Goal: Task Accomplishment & Management: Manage account settings

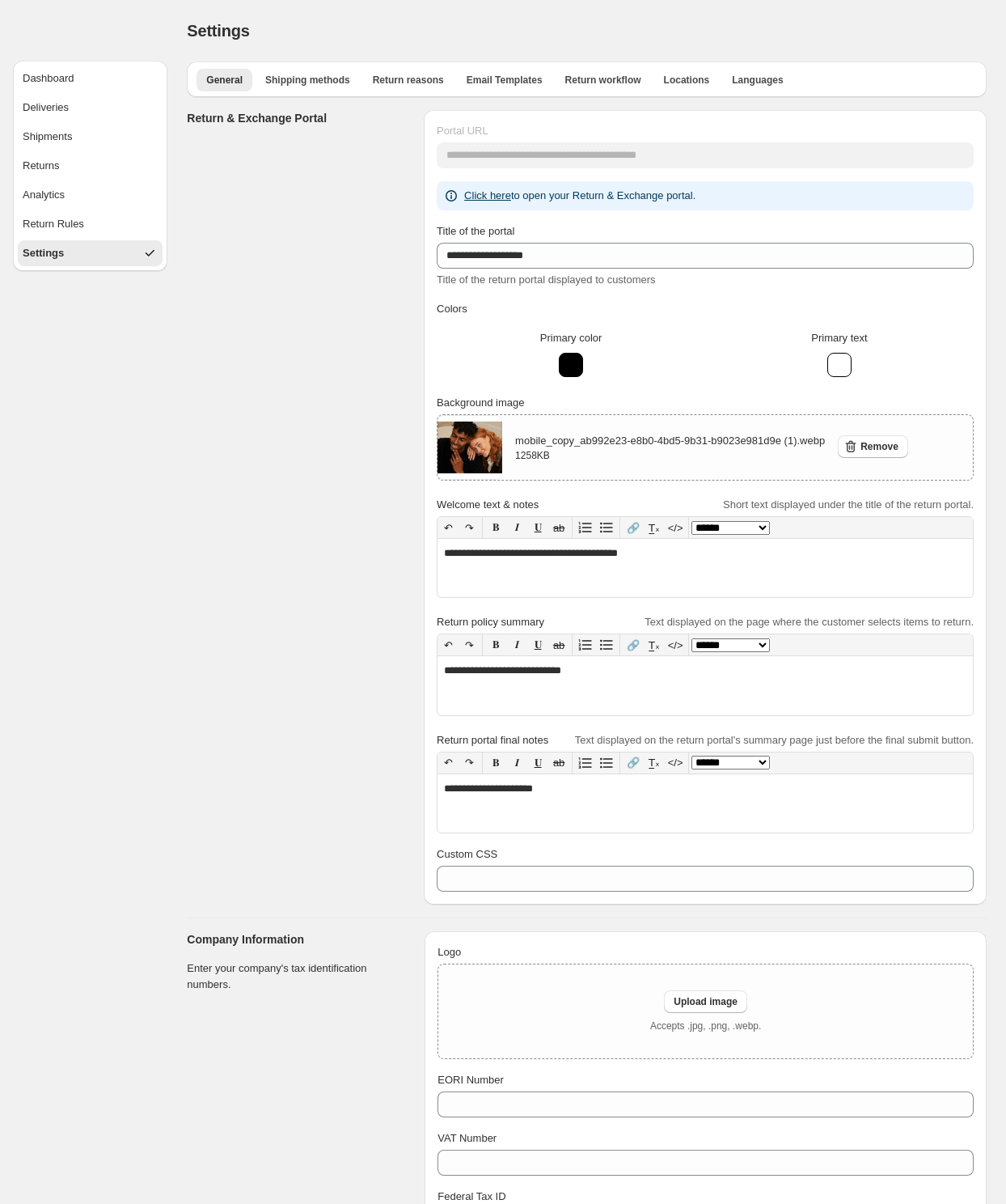
scroll to position [1518, 0]
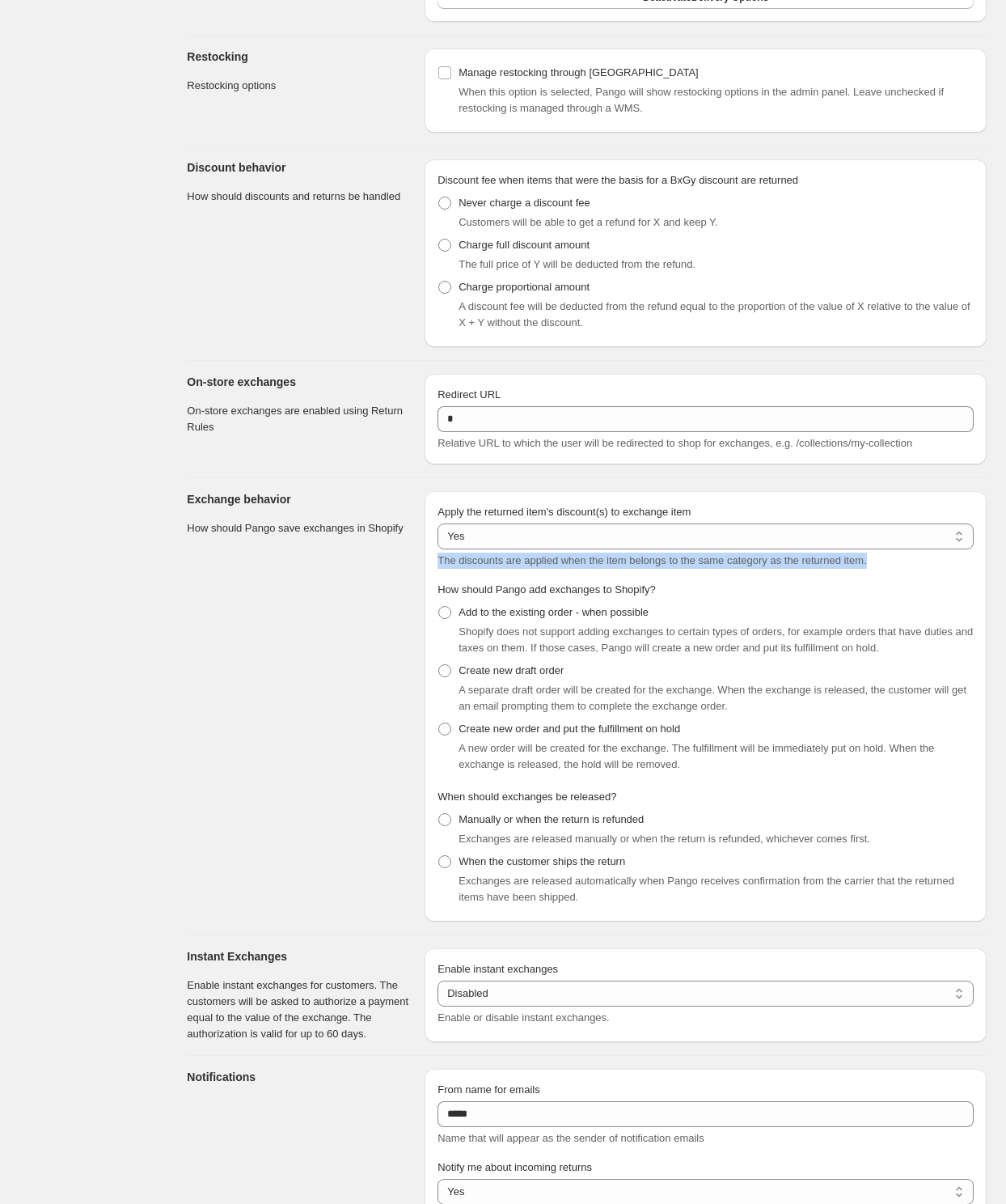
click at [321, 692] on section "Exchange behavior How should Pango save exchanges in Shopify" at bounding box center [299, 706] width 225 height 431
click at [41, 377] on div "Dashboard Deliveries Shipments Returns Analytics Return Rules Settings" at bounding box center [83, 61] width 168 height 3159
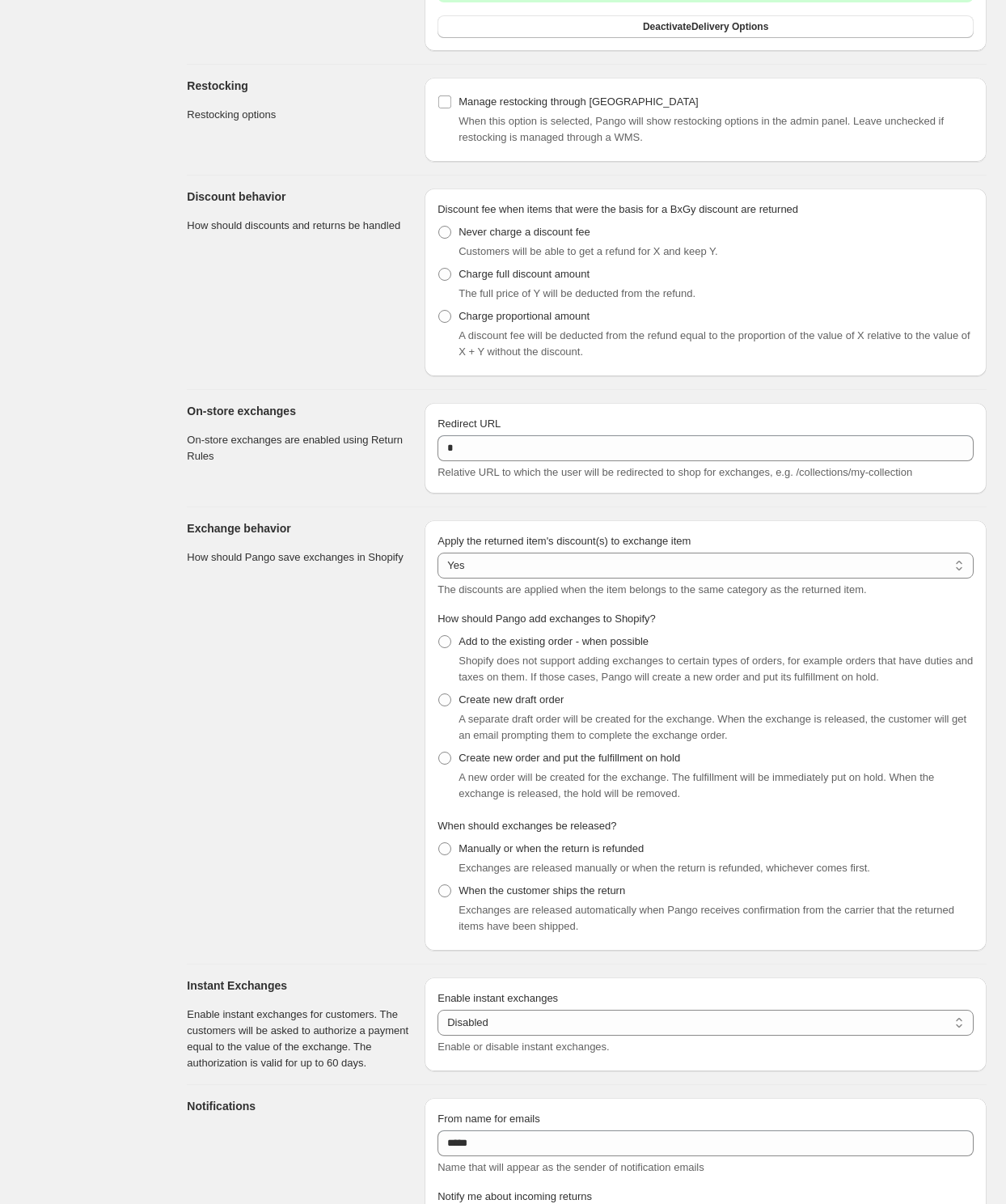
scroll to position [1485, 0]
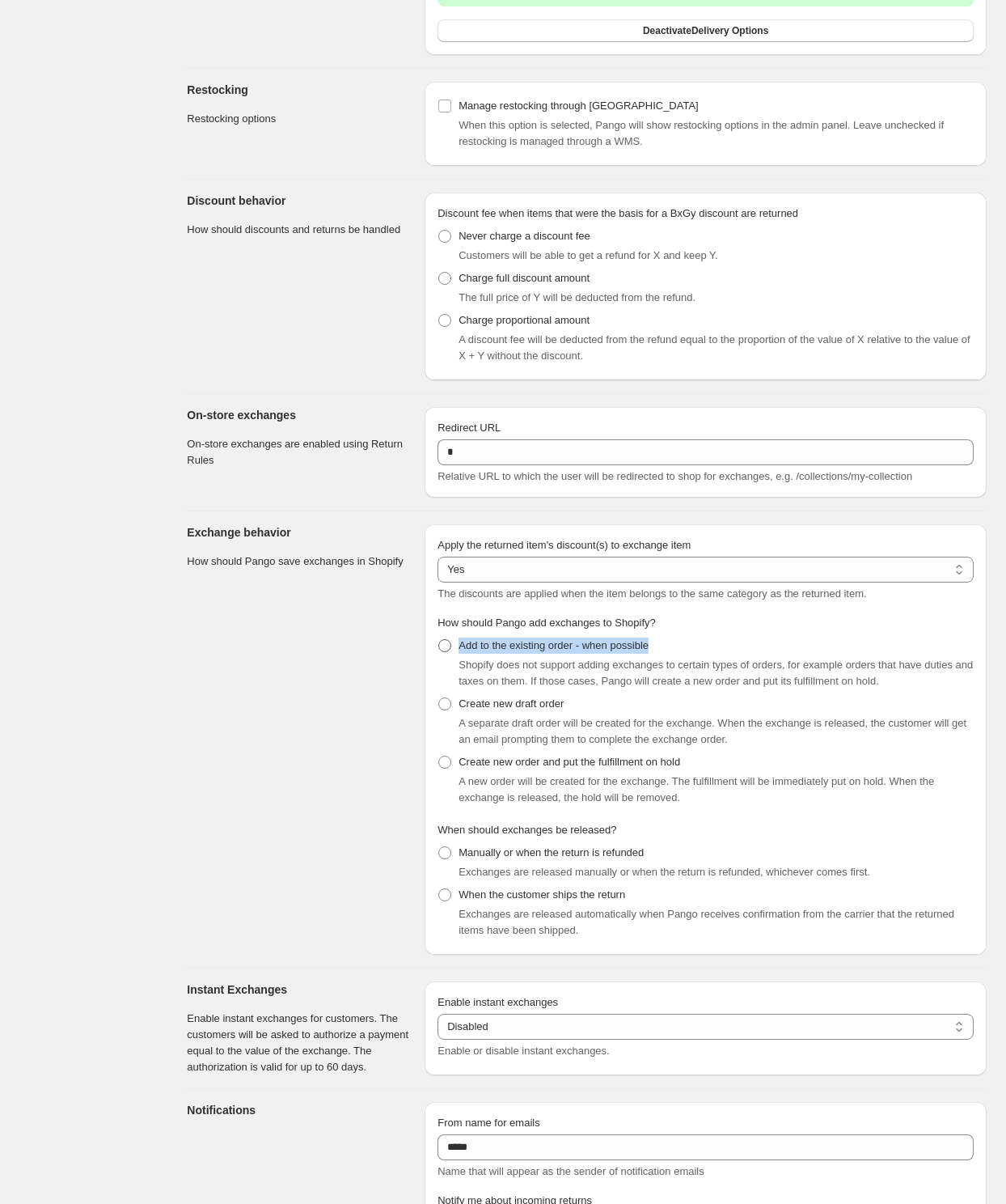
drag, startPoint x: 687, startPoint y: 659, endPoint x: 461, endPoint y: 657, distance: 226.0
click at [461, 657] on div "Add to the existing order - when possible Shopify does not support adding excha…" at bounding box center [706, 662] width 536 height 55
copy span "Add to the existing order - when possible"
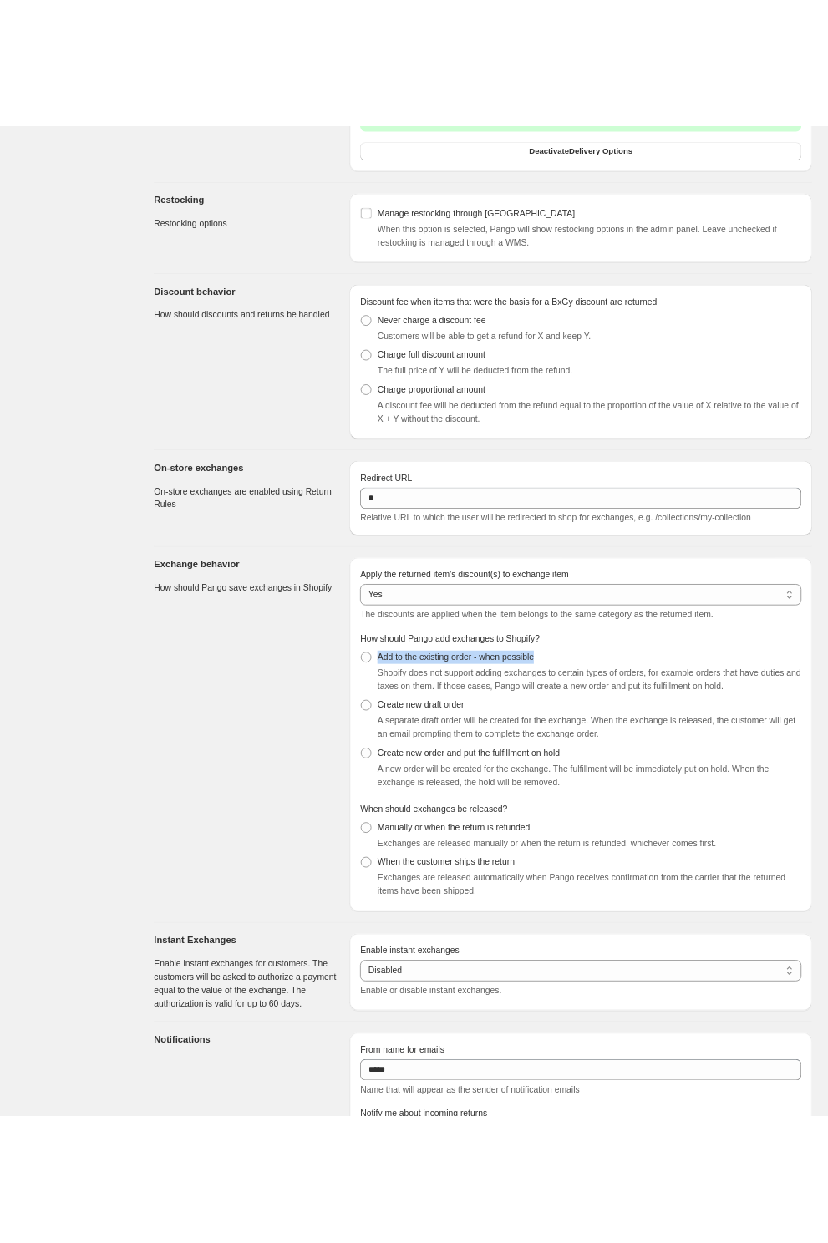
scroll to position [2027, 0]
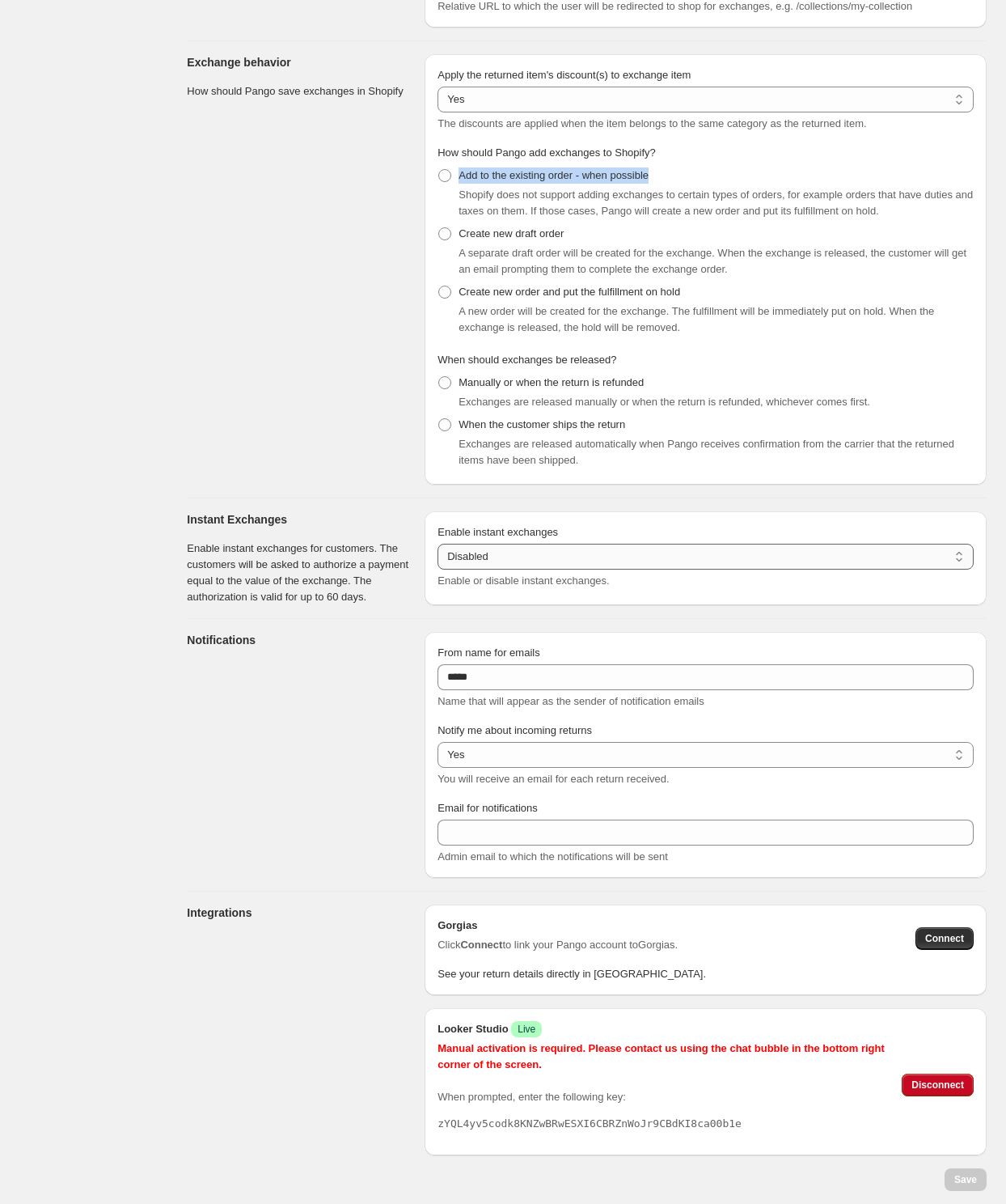
click at [472, 556] on select "******* ********" at bounding box center [706, 557] width 536 height 26
click at [438, 544] on select "******* ********" at bounding box center [706, 557] width 536 height 26
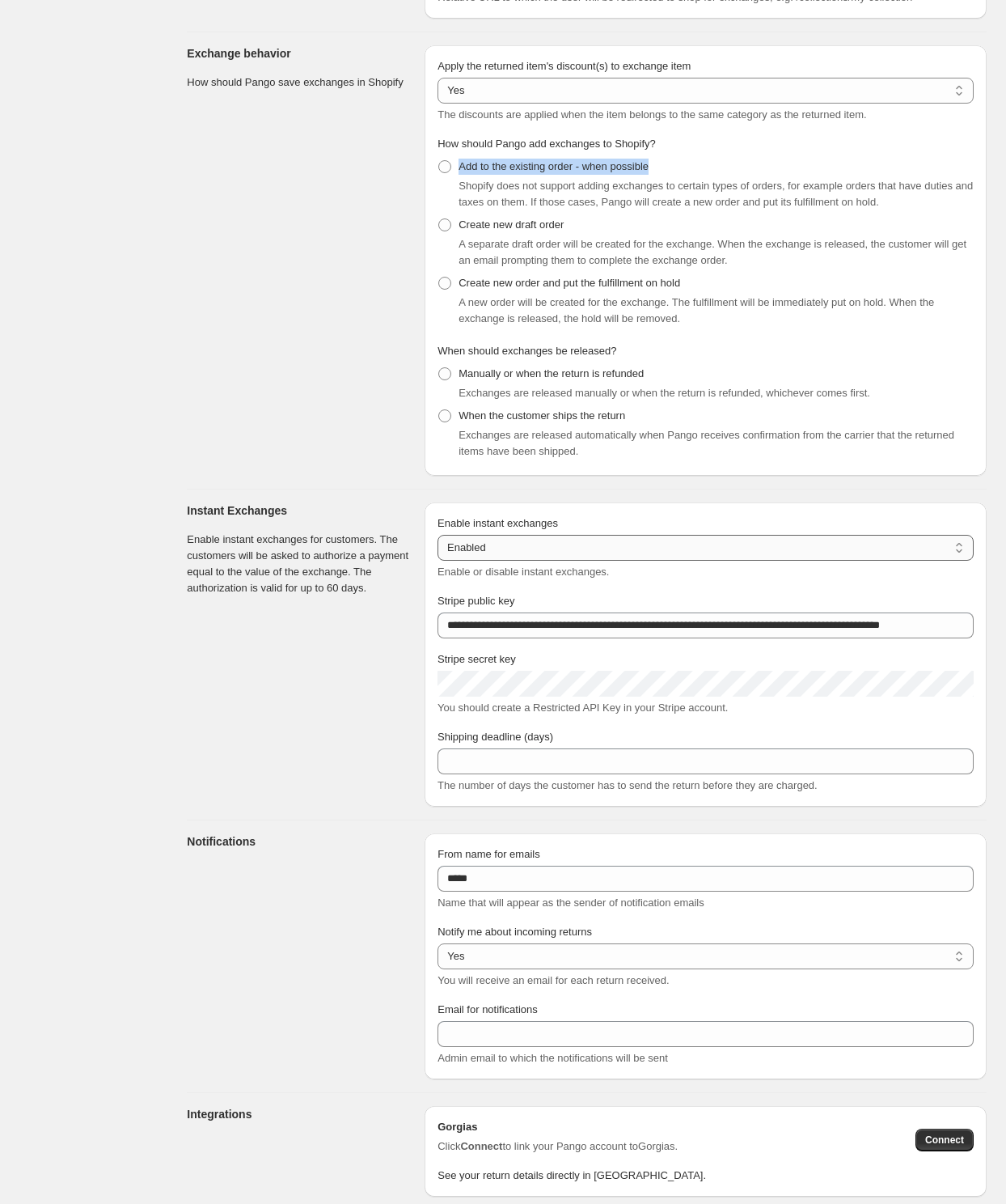
click at [487, 559] on select "******* ********" at bounding box center [706, 547] width 536 height 26
click at [438, 544] on select "******* ********" at bounding box center [706, 547] width 536 height 26
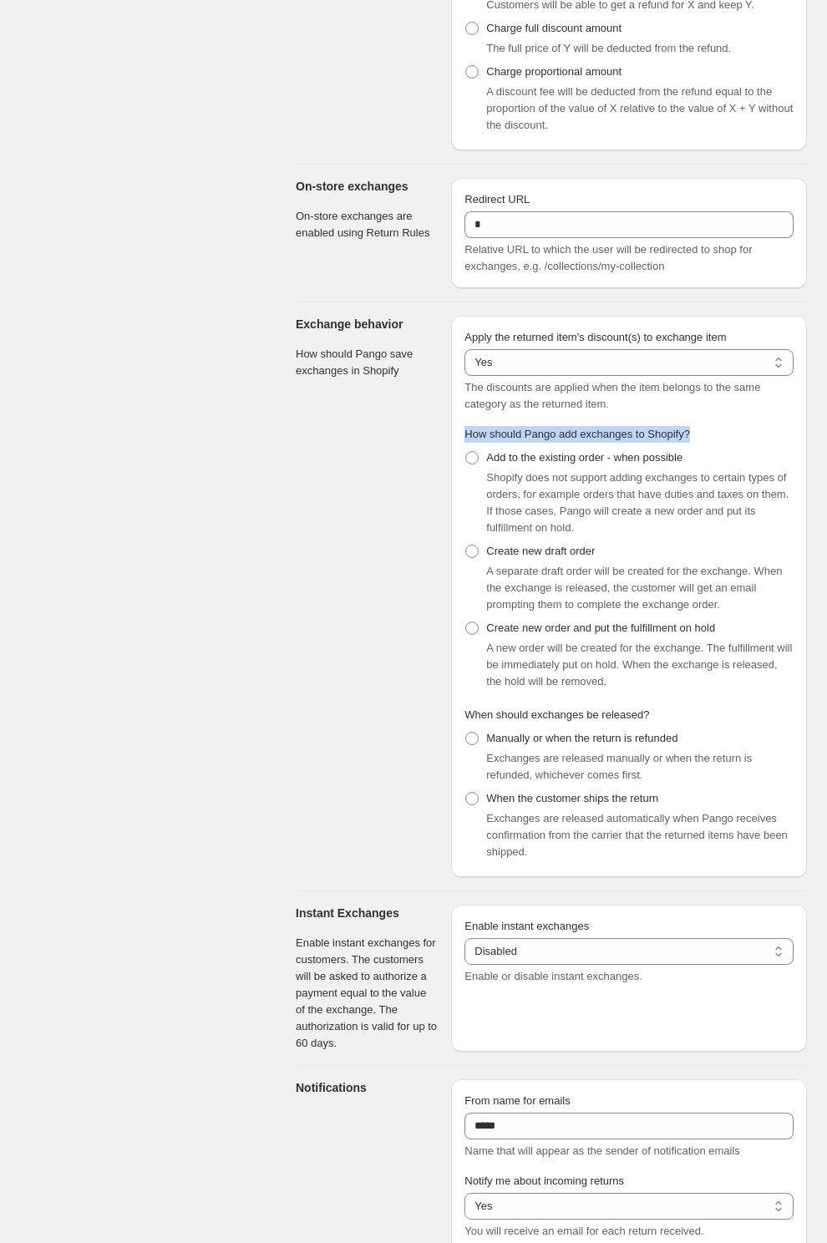
drag, startPoint x: 711, startPoint y: 475, endPoint x: 461, endPoint y: 474, distance: 249.8
click at [461, 474] on div "Apply the returned item's discount(s) to exchange item *** ** Yes The discounts…" at bounding box center [629, 597] width 356 height 562
copy span "How should Pango add exchanges to Shopify?"
drag, startPoint x: 607, startPoint y: 596, endPoint x: 490, endPoint y: 597, distance: 117.0
click at [490, 597] on div "Create new draft order A separate draft order will be created for the exchange.…" at bounding box center [629, 577] width 329 height 74
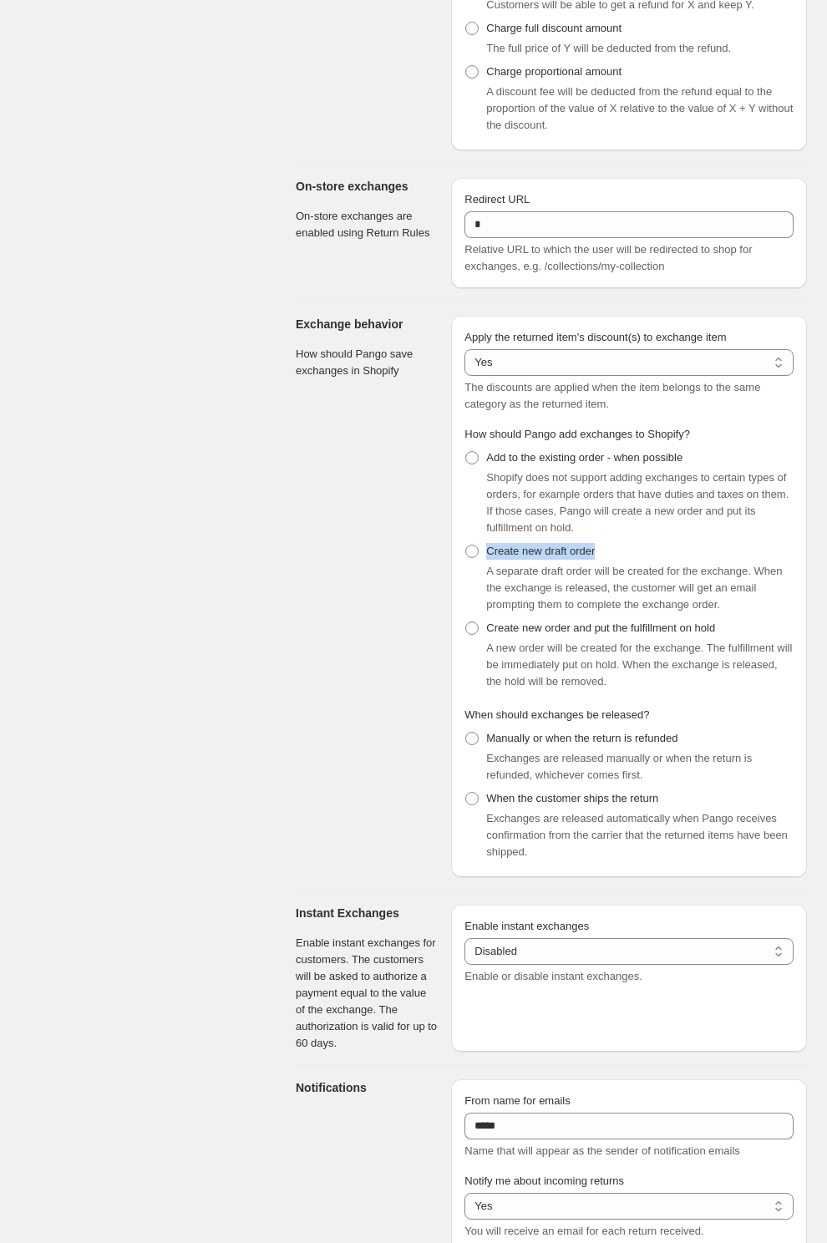
copy span "Create new draft order"
drag, startPoint x: 745, startPoint y: 671, endPoint x: 491, endPoint y: 674, distance: 254.0
click at [491, 674] on div "Create new order and put the fulfillment on hold A new order will be created fo…" at bounding box center [629, 654] width 329 height 74
copy span "Create new order and put the fulfillment on hold"
click at [486, 721] on span "When should exchanges be released?" at bounding box center [557, 715] width 185 height 13
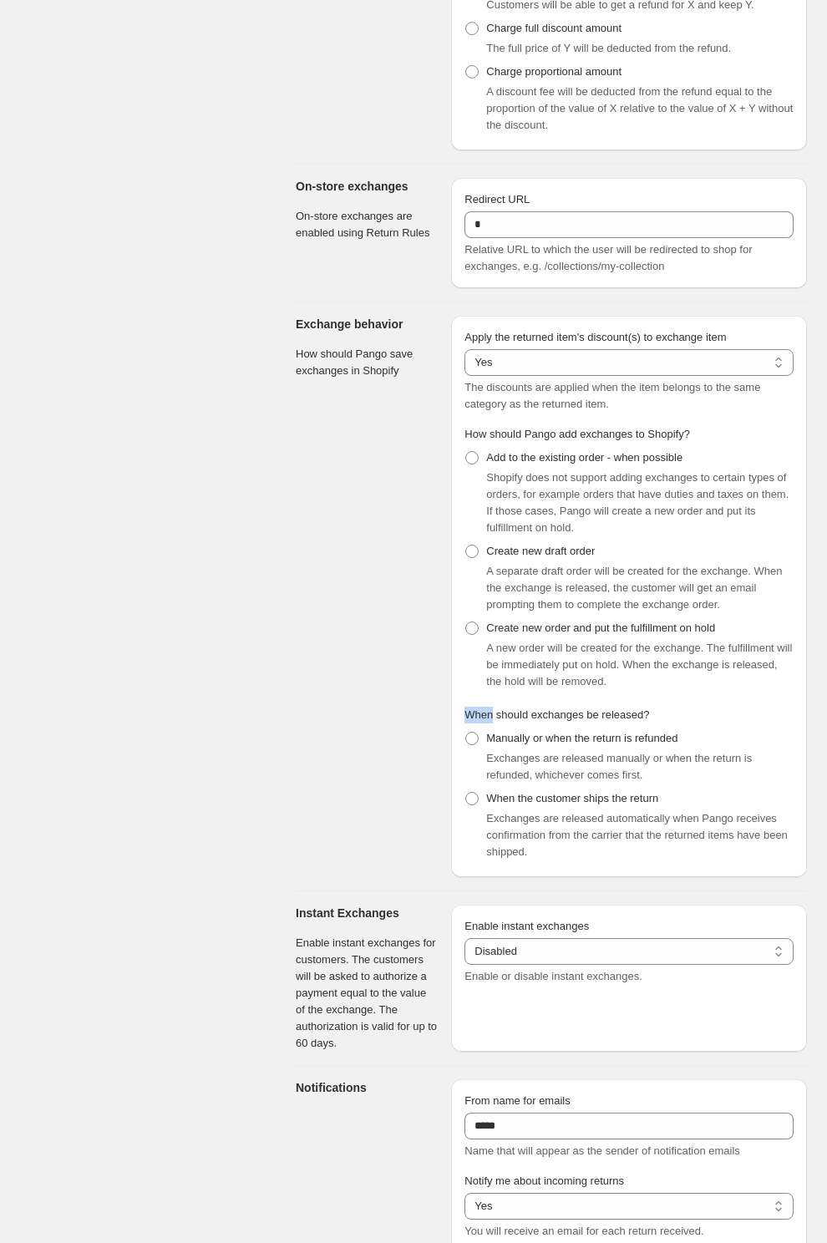
click at [486, 721] on span "When should exchanges be released?" at bounding box center [557, 715] width 185 height 13
copy span "When should exchanges be released?"
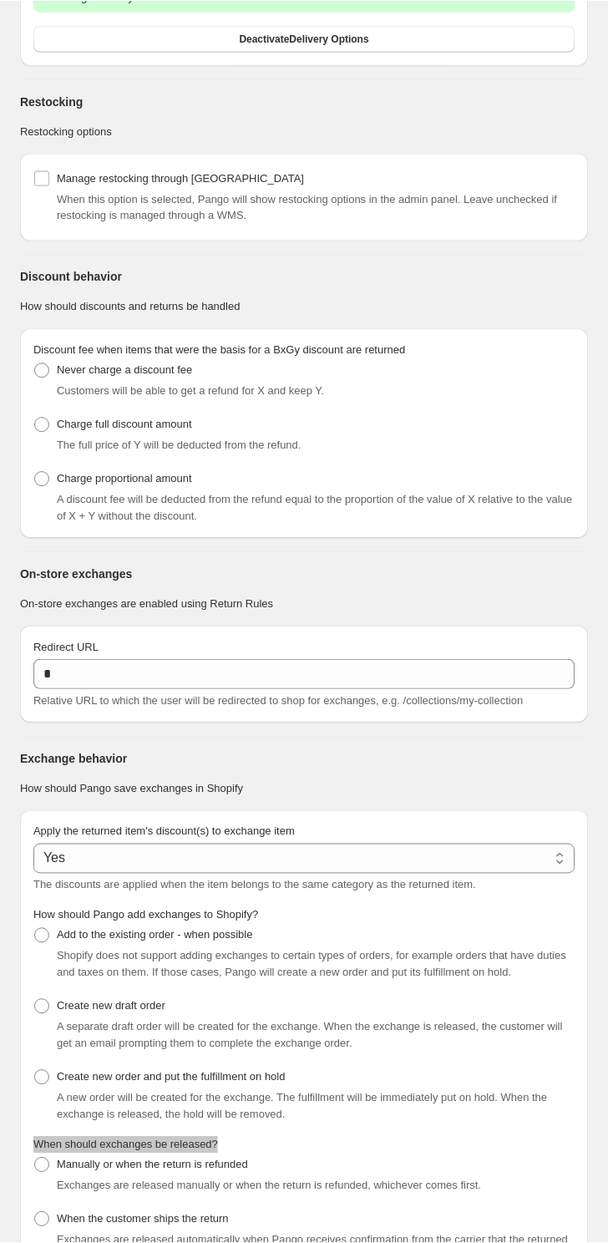
scroll to position [2149, 0]
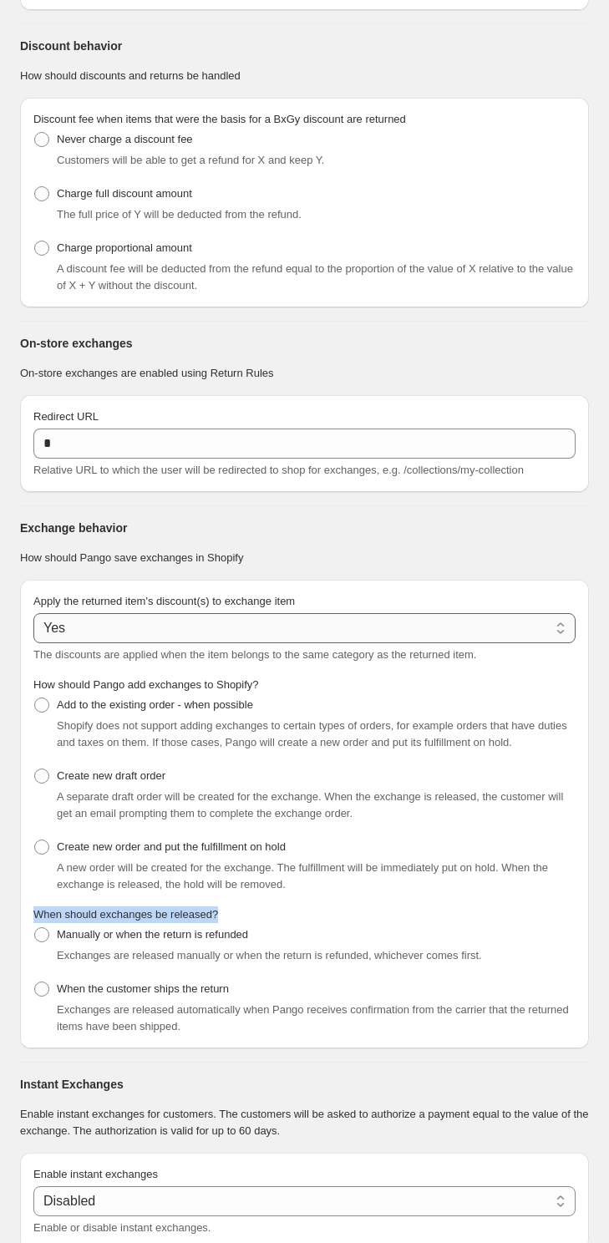
click at [135, 643] on select "*** **" at bounding box center [304, 628] width 542 height 30
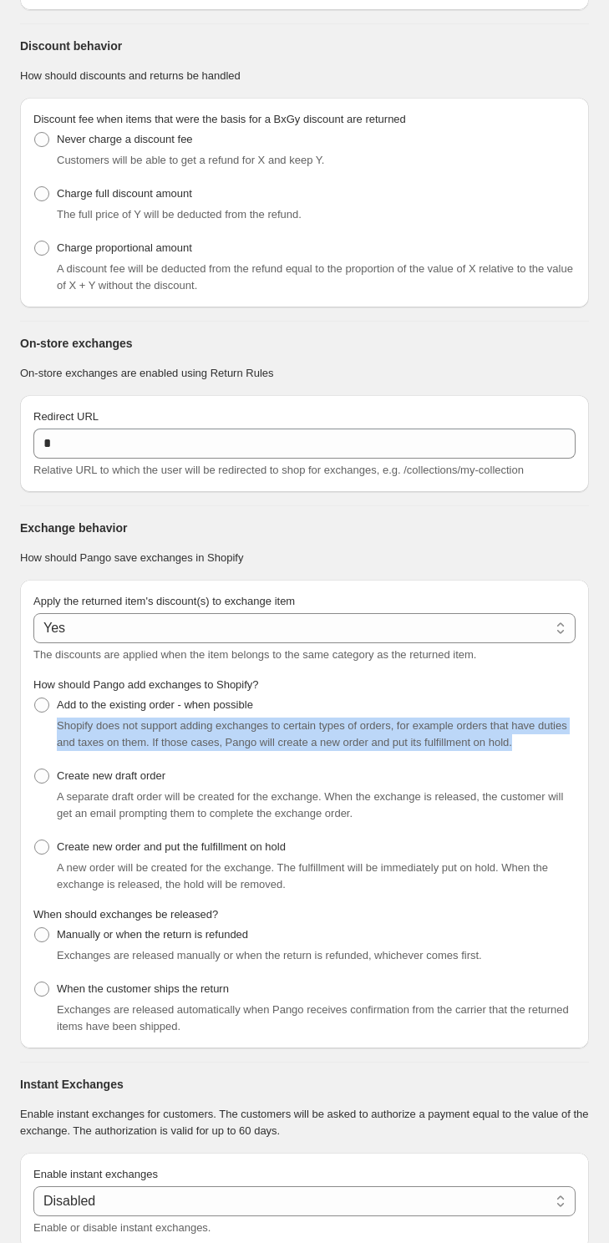
drag, startPoint x: 471, startPoint y: 758, endPoint x: 54, endPoint y: 744, distance: 417.2
click at [54, 744] on div "Apply the returned item's discount(s) to exchange item *** ** Yes The discounts…" at bounding box center [304, 814] width 569 height 469
copy span "Shopify does not support adding exchanges to certain types of orders, for examp…"
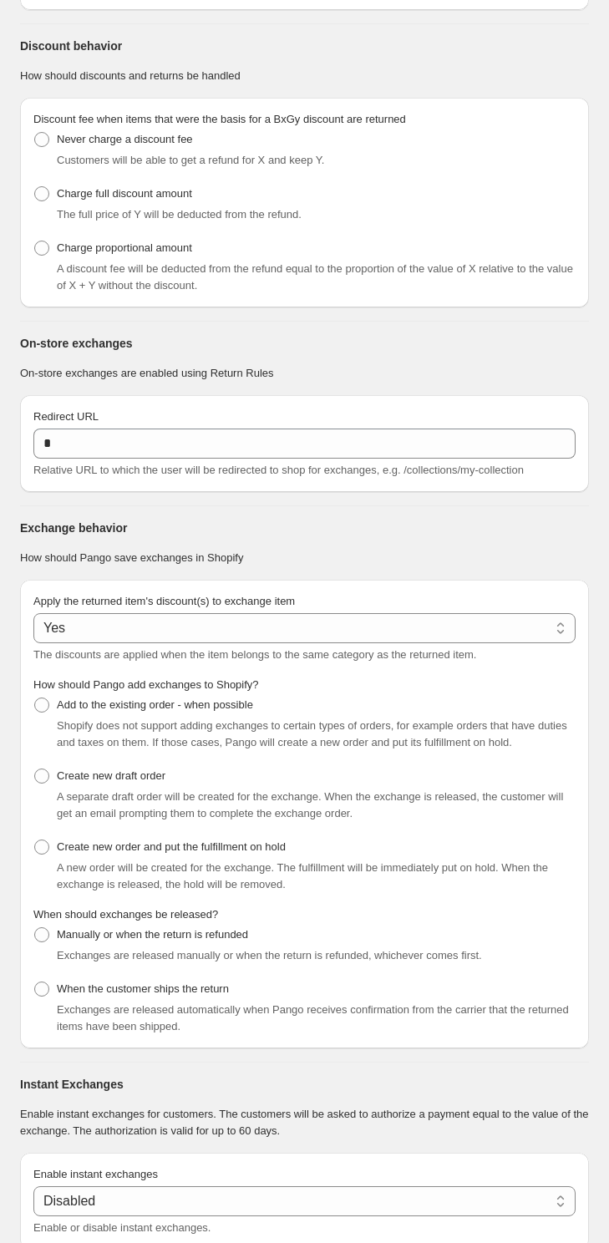
click at [329, 893] on div "A new order will be created for the exchange. The fulfillment will be immediate…" at bounding box center [316, 876] width 519 height 33
drag, startPoint x: 278, startPoint y: 729, endPoint x: 58, endPoint y: 725, distance: 220.6
click at [58, 725] on div "Add to the existing order - when possible Shopify does not support adding excha…" at bounding box center [304, 723] width 542 height 58
copy span "Add to the existing order - when possible"
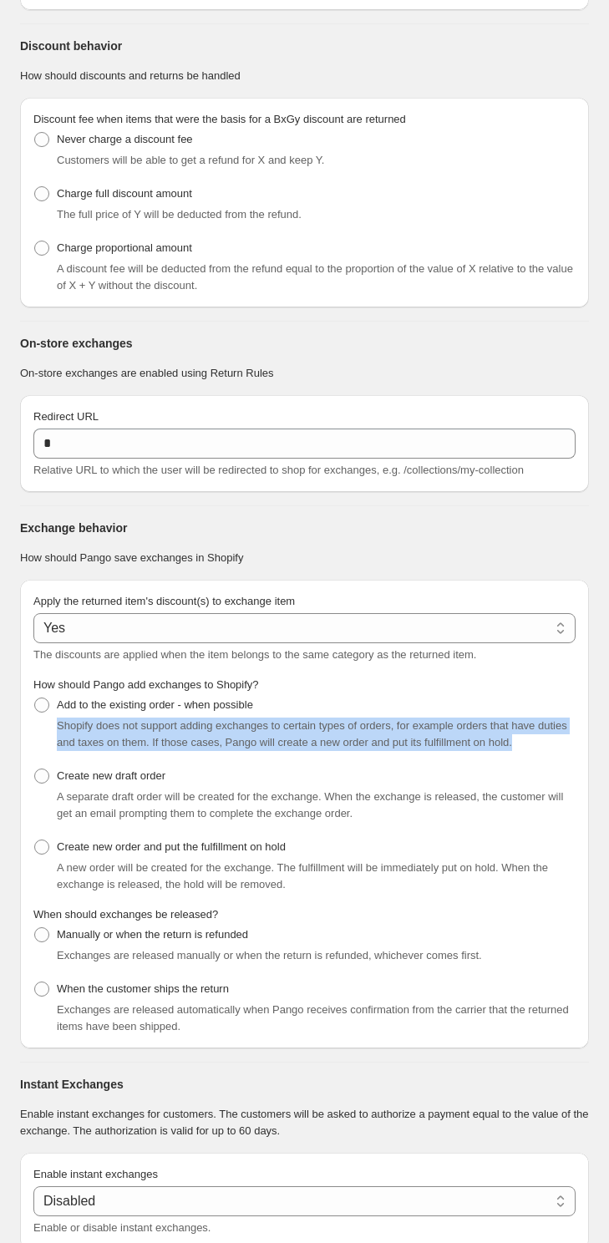
drag, startPoint x: 577, startPoint y: 761, endPoint x: 59, endPoint y: 745, distance: 518.3
click at [59, 745] on div "Apply the returned item's discount(s) to exchange item *** ** Yes The discounts…" at bounding box center [304, 814] width 569 height 469
copy span "Shopify does not support adding exchanges to certain types of orders, for examp…"
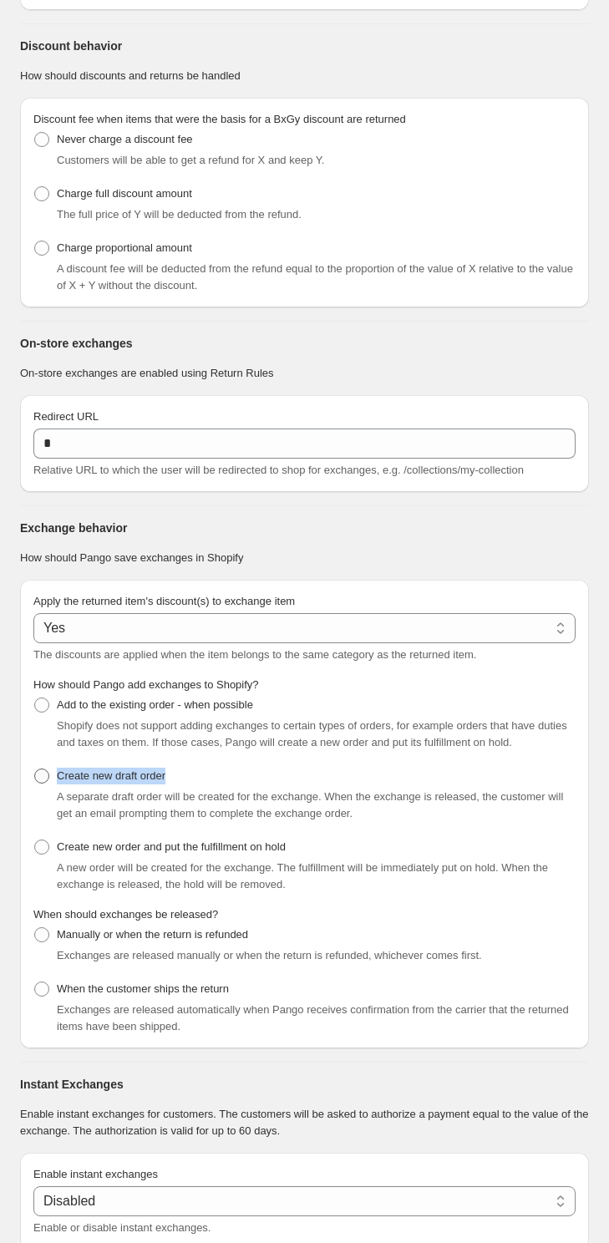
drag, startPoint x: 198, startPoint y: 793, endPoint x: 57, endPoint y: 796, distance: 141.3
click at [57, 796] on div "Create new draft order A separate draft order will be created for the exchange.…" at bounding box center [304, 794] width 542 height 58
copy span "Create new draft order"
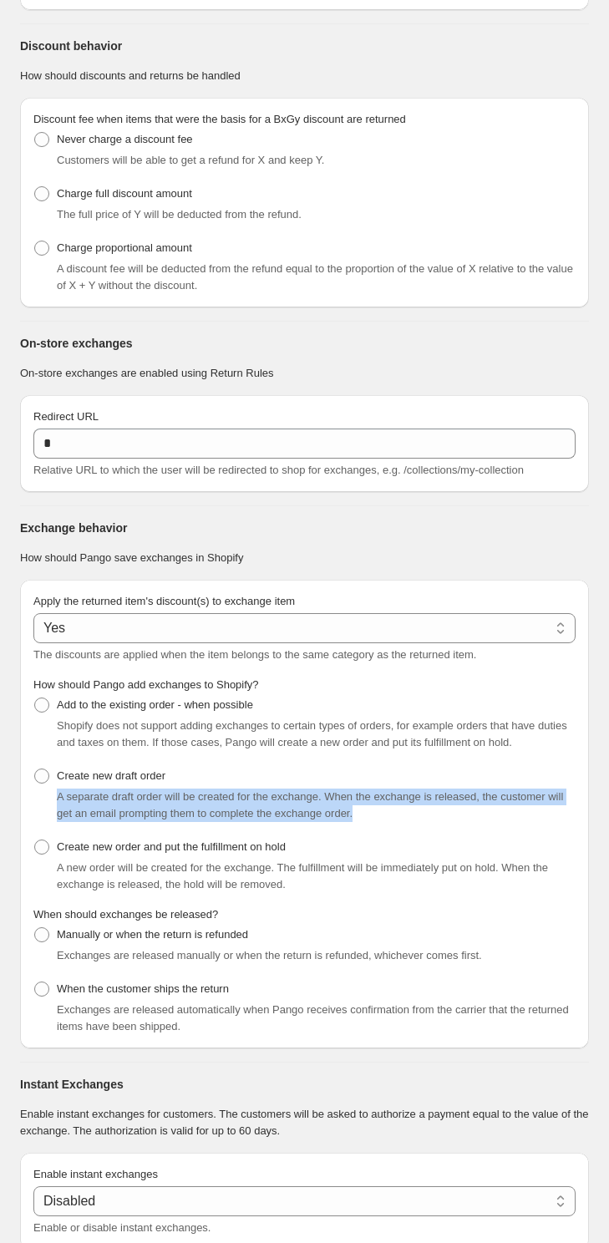
drag, startPoint x: 387, startPoint y: 833, endPoint x: 58, endPoint y: 816, distance: 329.7
click at [58, 816] on div "A separate draft order will be created for the exchange. When the exchange is r…" at bounding box center [316, 805] width 519 height 33
copy span "A separate draft order will be created for the exchange. When the exchange is r…"
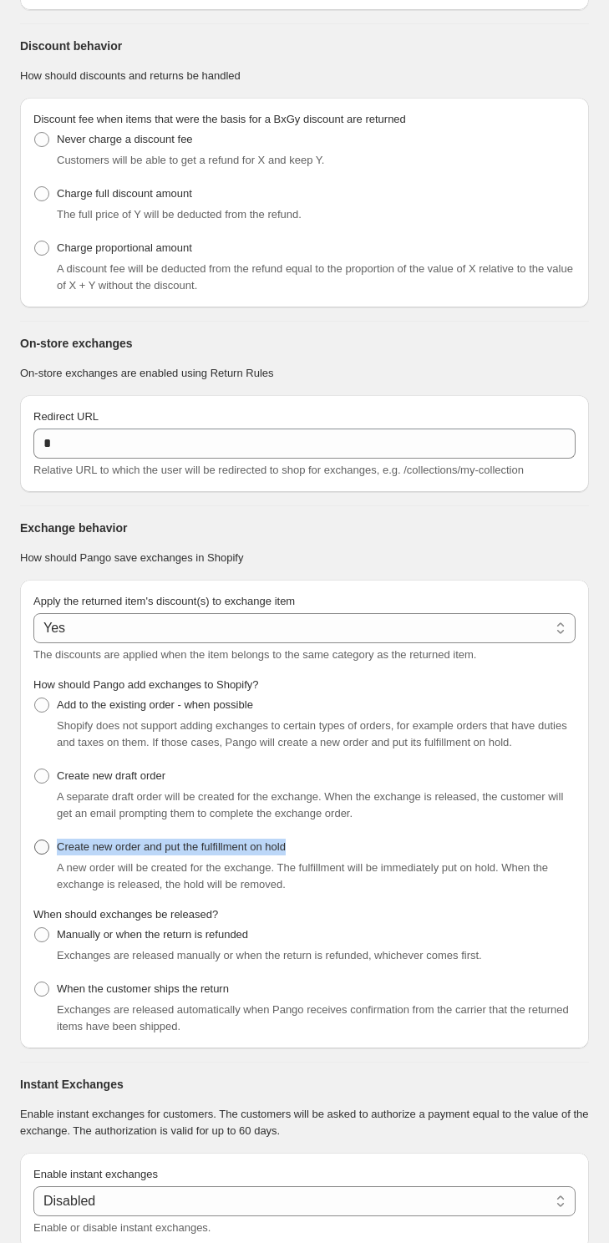
drag, startPoint x: 307, startPoint y: 867, endPoint x: 59, endPoint y: 864, distance: 247.4
click at [59, 864] on div "Create new order and put the fulfillment on hold A new order will be created fo…" at bounding box center [304, 865] width 542 height 58
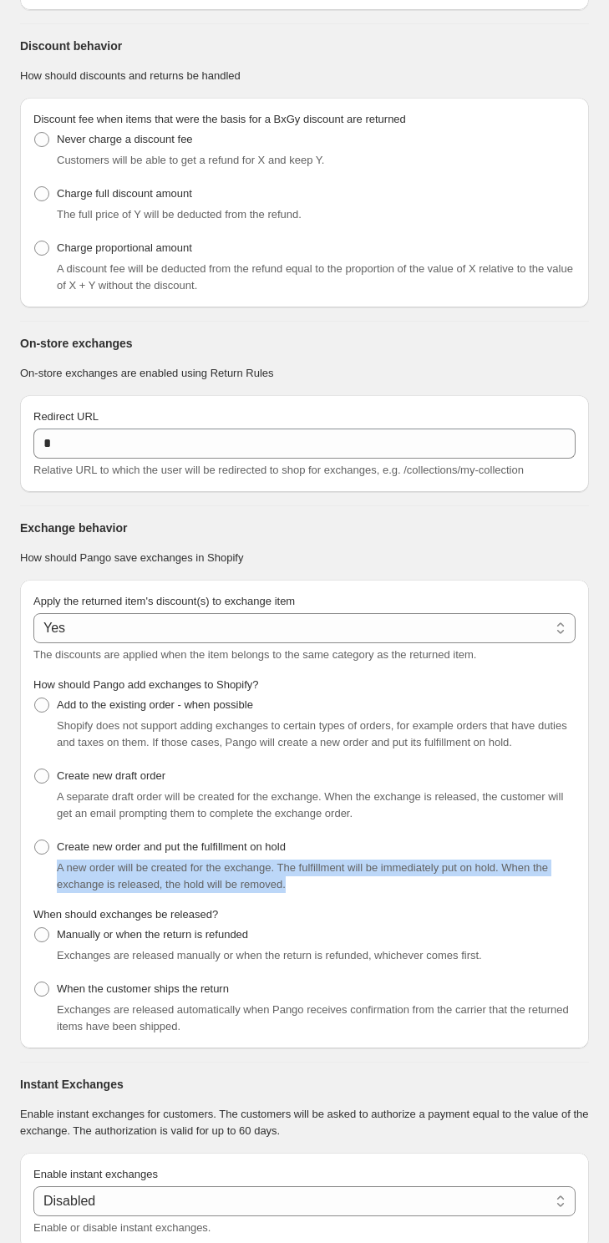
drag, startPoint x: 302, startPoint y: 903, endPoint x: 53, endPoint y: 887, distance: 249.6
click at [53, 887] on div "A new order will be created for the exchange. The fulfillment will be immediate…" at bounding box center [304, 876] width 542 height 33
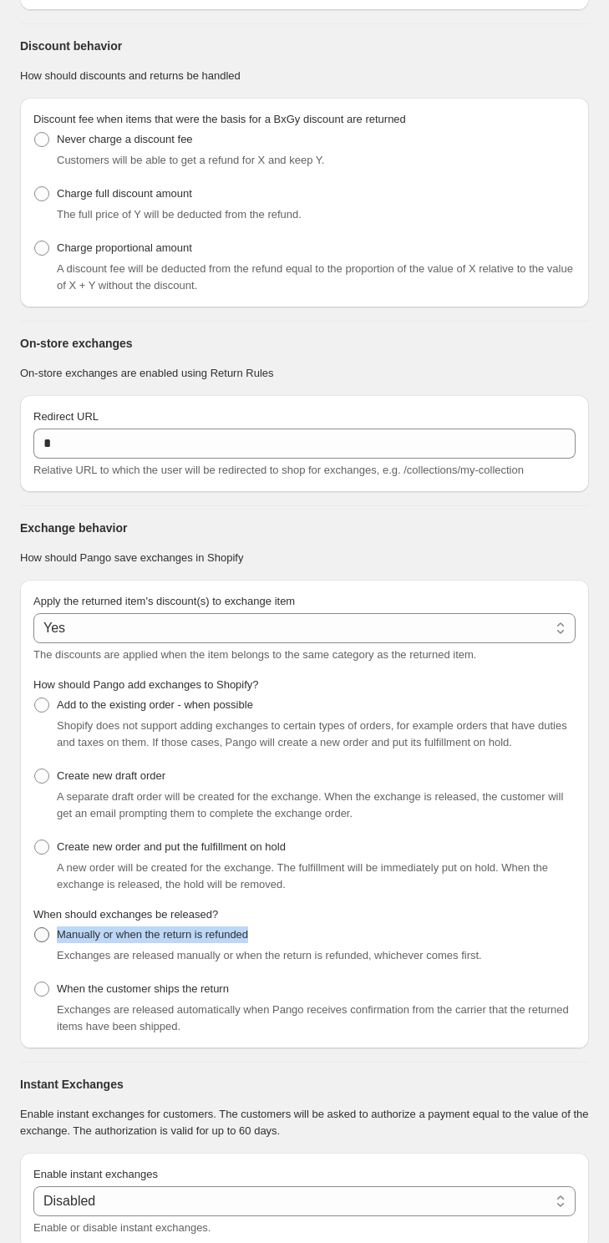
drag, startPoint x: 281, startPoint y: 949, endPoint x: 60, endPoint y: 951, distance: 220.6
click at [60, 951] on div "Manually or when the return is refunded Exchanges are released manually or when…" at bounding box center [304, 943] width 542 height 41
click at [119, 962] on span "Exchanges are released manually or when the return is refunded, whichever comes…" at bounding box center [269, 955] width 425 height 13
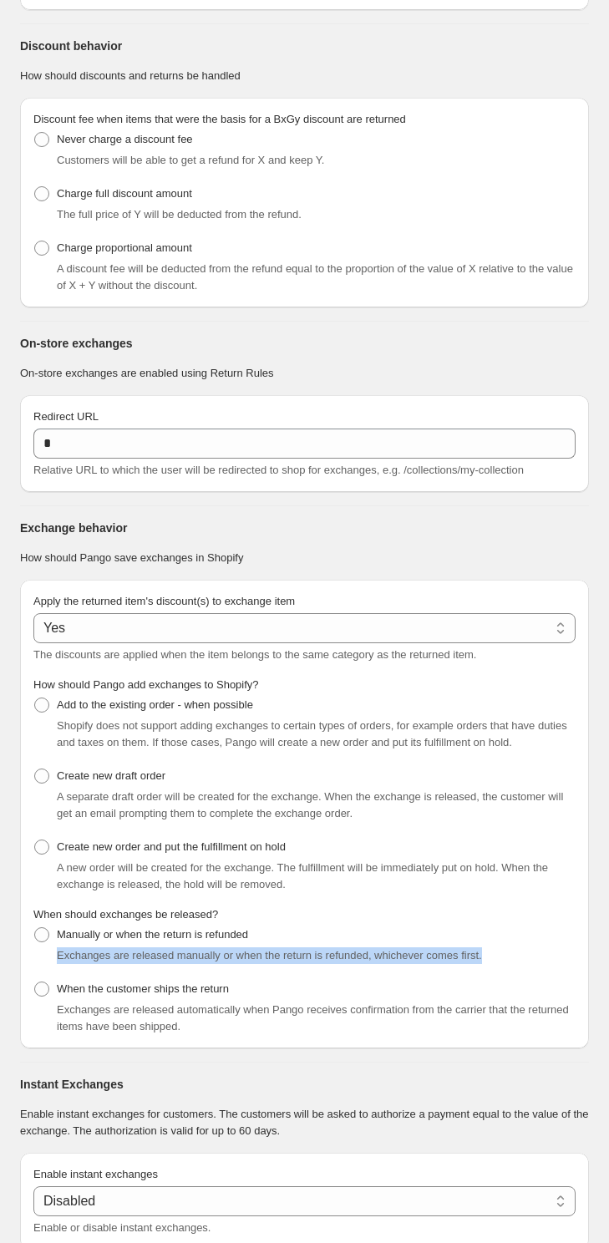
click at [119, 962] on span "Exchanges are released manually or when the return is refunded, whichever comes…" at bounding box center [269, 955] width 425 height 13
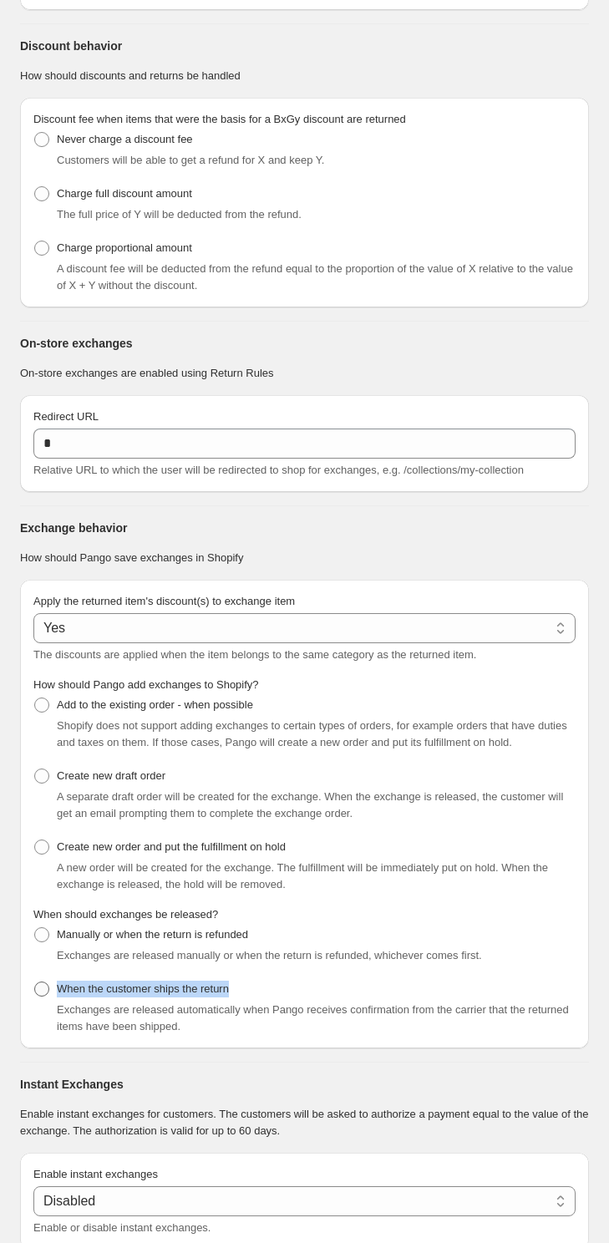
drag, startPoint x: 199, startPoint y: 1007, endPoint x: 58, endPoint y: 1009, distance: 140.4
click at [58, 1009] on div "When the customer ships the return Exchanges are released automatically when Pa…" at bounding box center [304, 1007] width 542 height 58
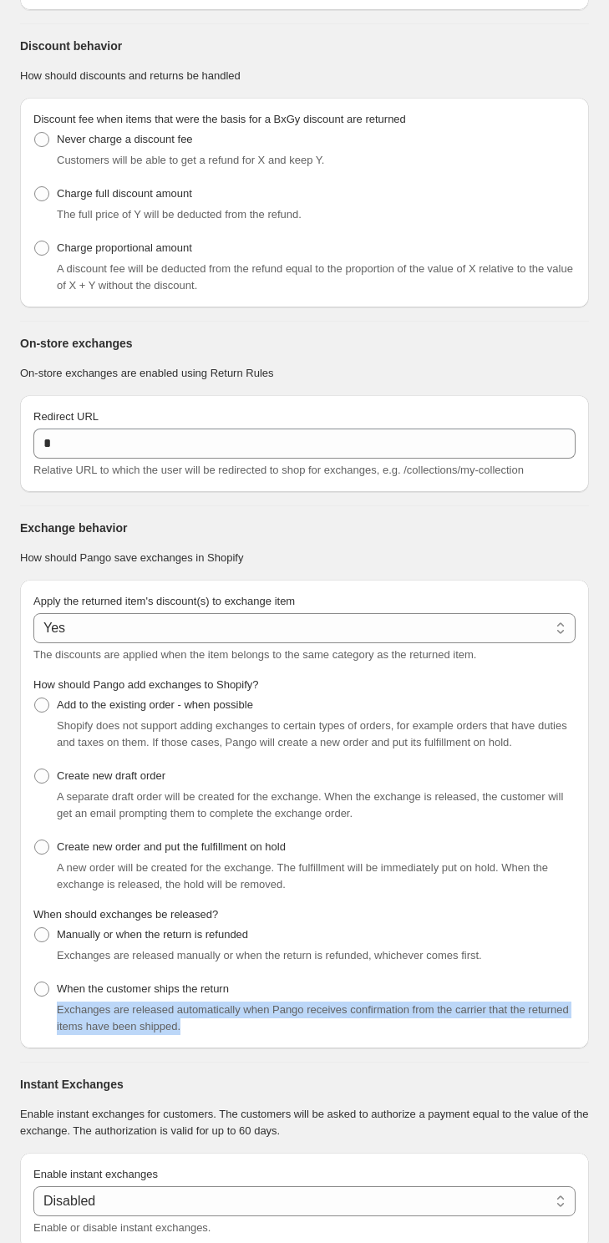
drag, startPoint x: 58, startPoint y: 1025, endPoint x: 250, endPoint y: 1039, distance: 192.7
click at [250, 1035] on div "Exchanges are released automatically when Pango receives confirmation from the …" at bounding box center [316, 1018] width 519 height 33
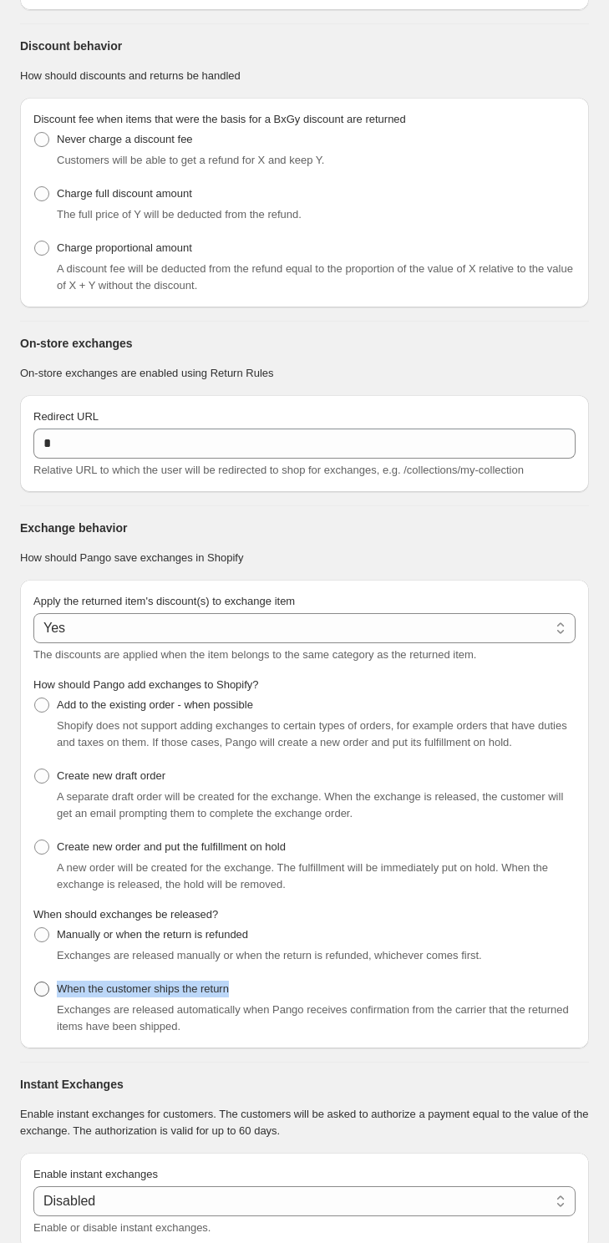
drag, startPoint x: 249, startPoint y: 1008, endPoint x: 58, endPoint y: 1010, distance: 191.4
click at [58, 1010] on div "When the customer ships the return Exchanges are released automatically when Pa…" at bounding box center [304, 1007] width 542 height 58
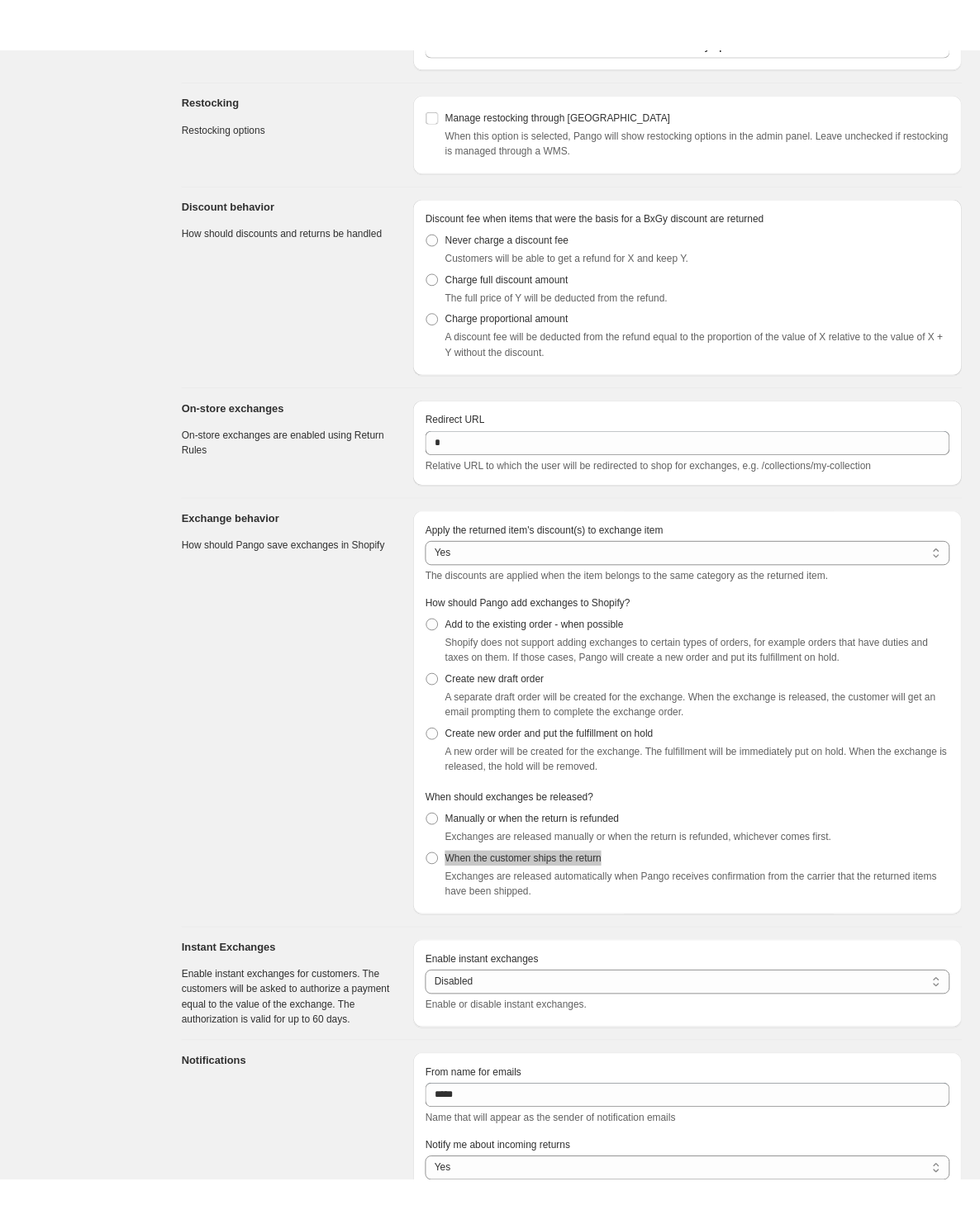
scroll to position [1566, 0]
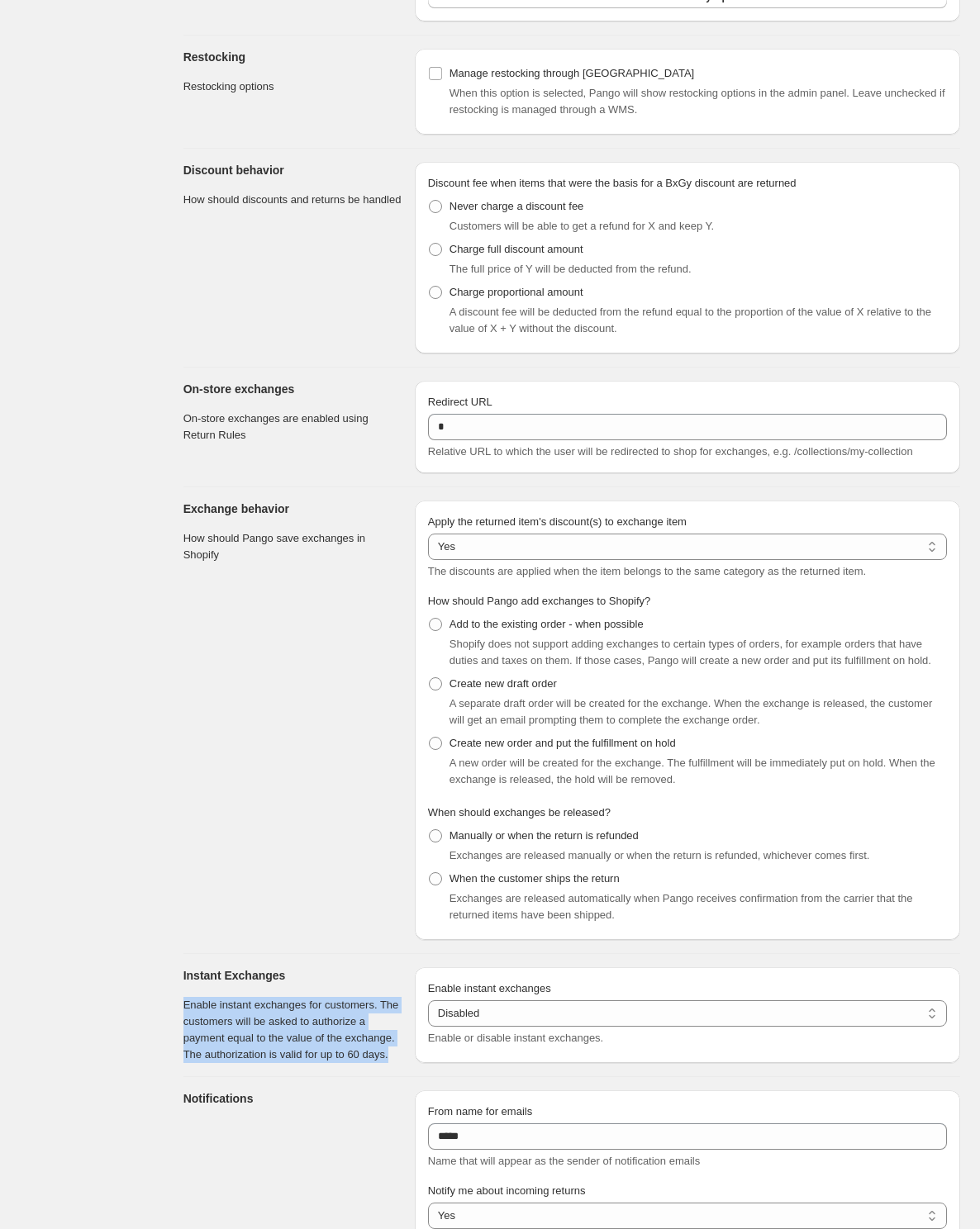
drag, startPoint x: 183, startPoint y: 1013, endPoint x: 260, endPoint y: 1087, distance: 106.8
click at [260, 1063] on p "Enable instant exchanges for customers. The customers will be asked to authoriz…" at bounding box center [293, 1030] width 219 height 66
click at [9, 742] on div "Dashboard Deliveries Shipments Returns Analytics Return Rules Settings" at bounding box center [81, 54] width 163 height 3241
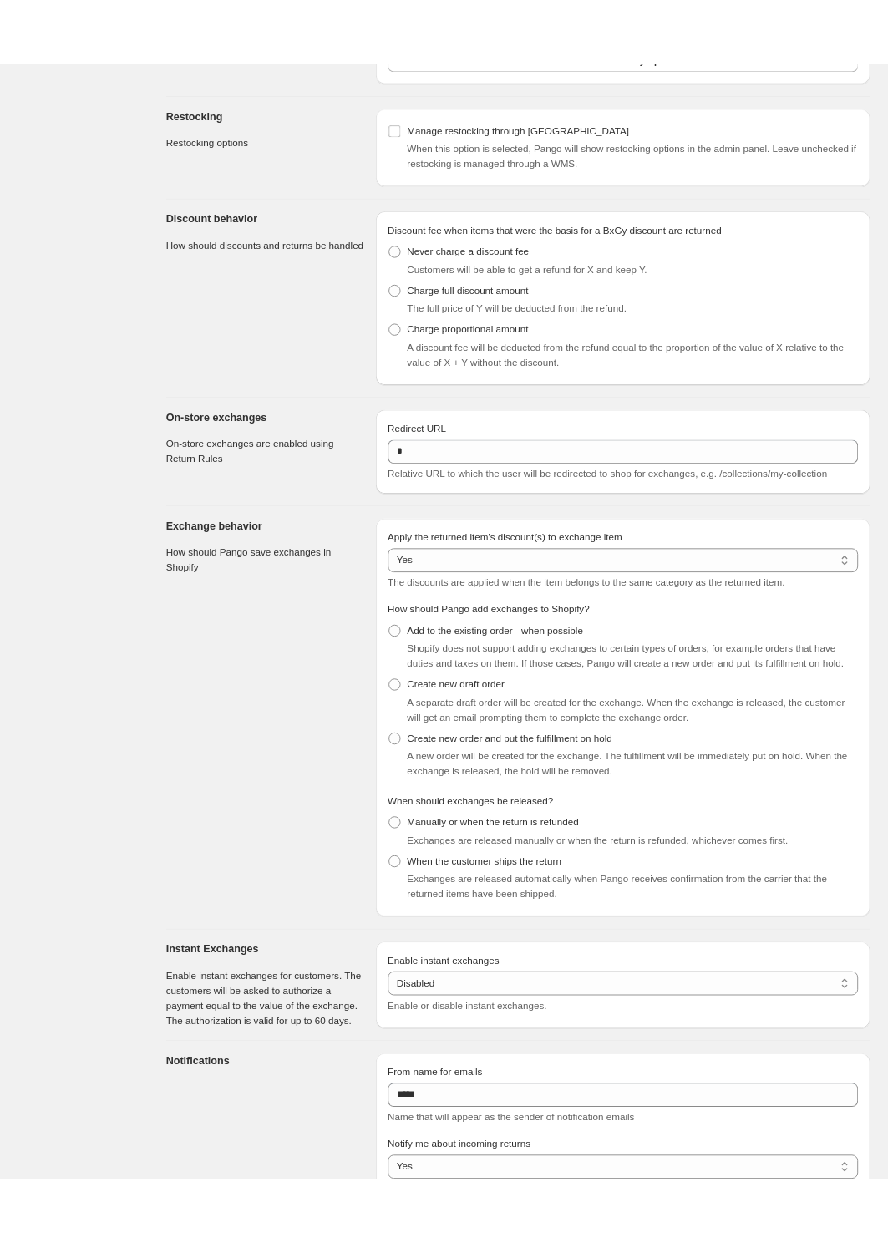
scroll to position [1918, 0]
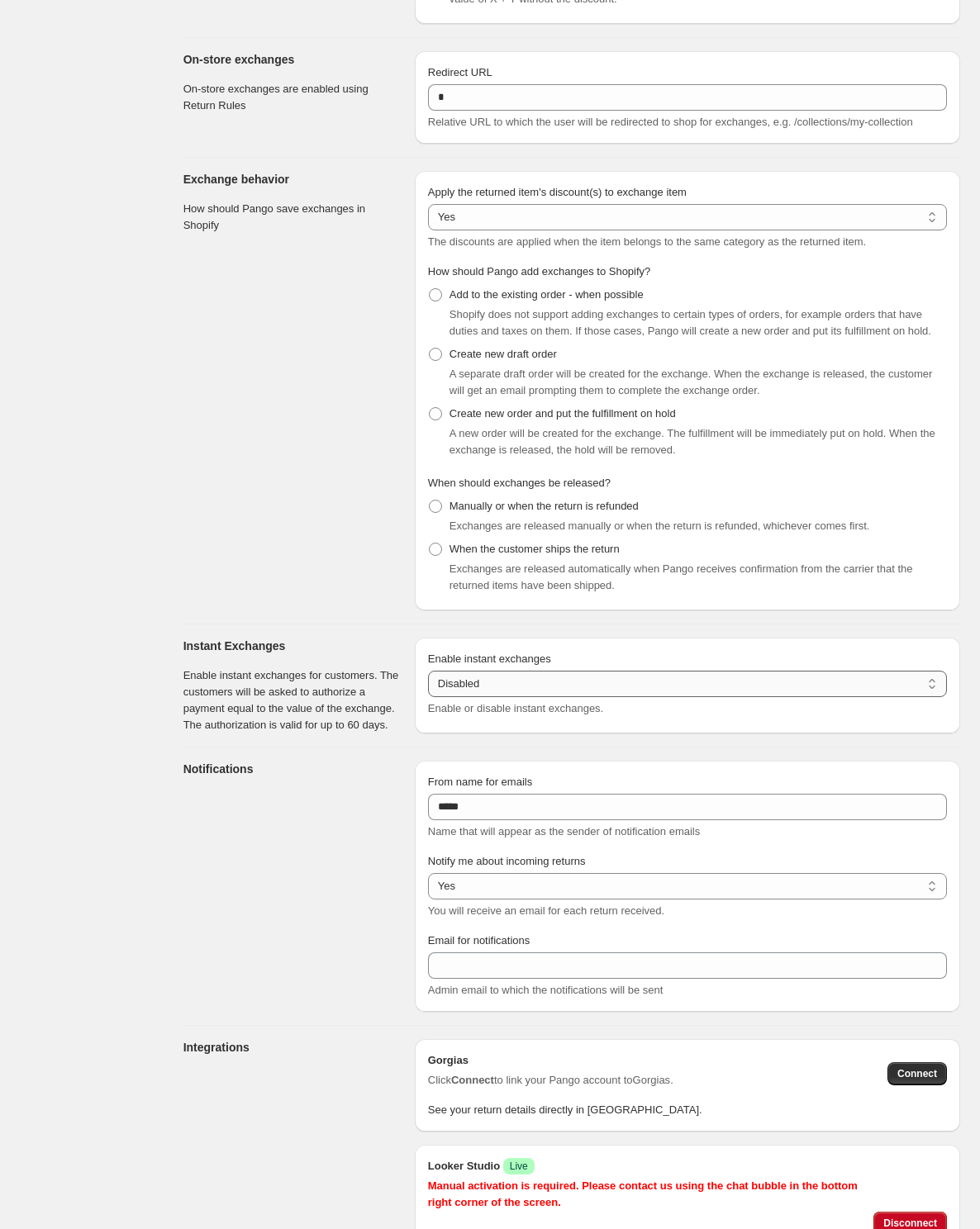
click at [492, 692] on select "******* ********" at bounding box center [687, 684] width 519 height 27
click at [428, 679] on select "******* ********" at bounding box center [687, 684] width 519 height 27
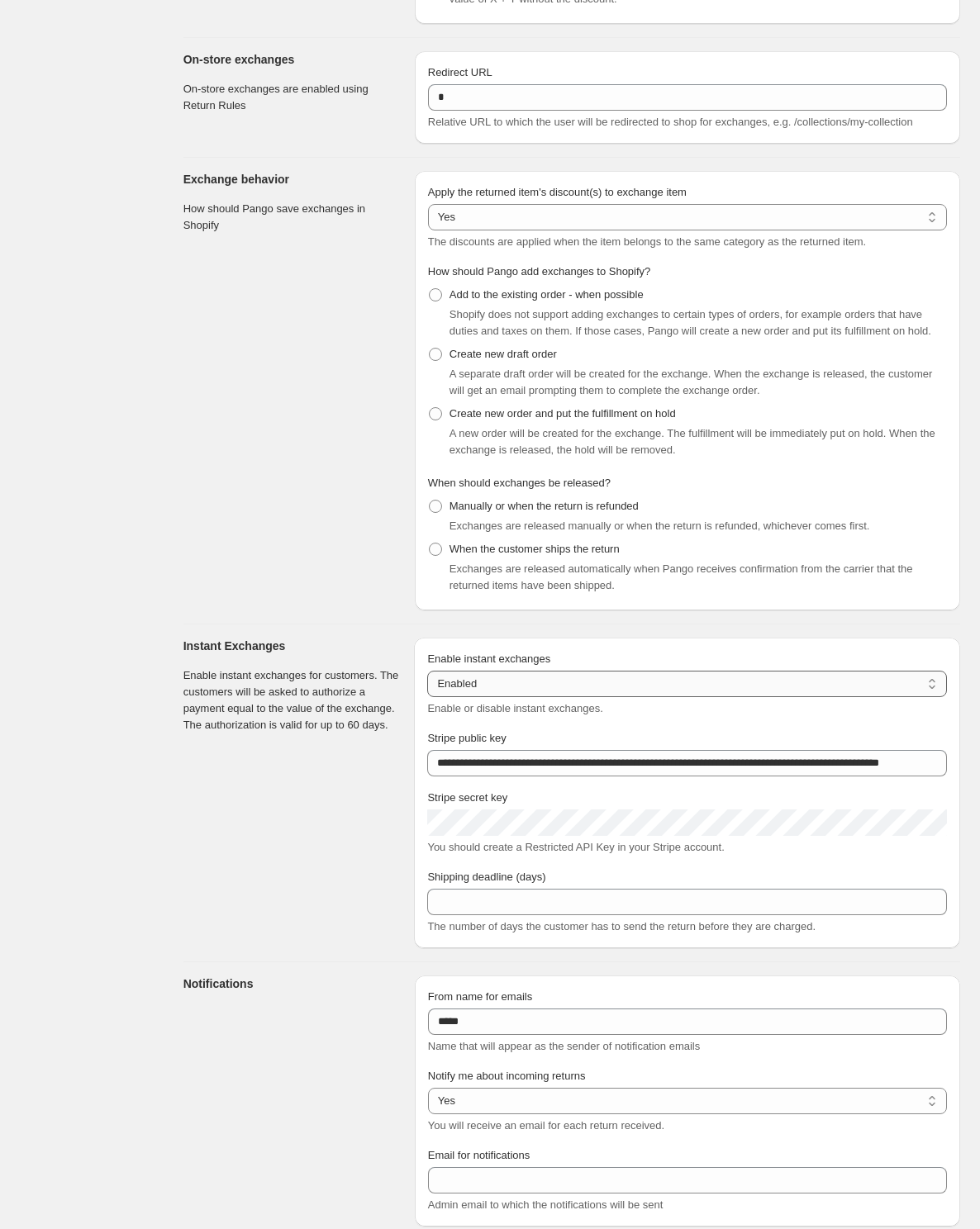
click at [499, 694] on select "******* ********" at bounding box center [687, 684] width 520 height 27
click at [428, 679] on select "******* ********" at bounding box center [687, 684] width 520 height 27
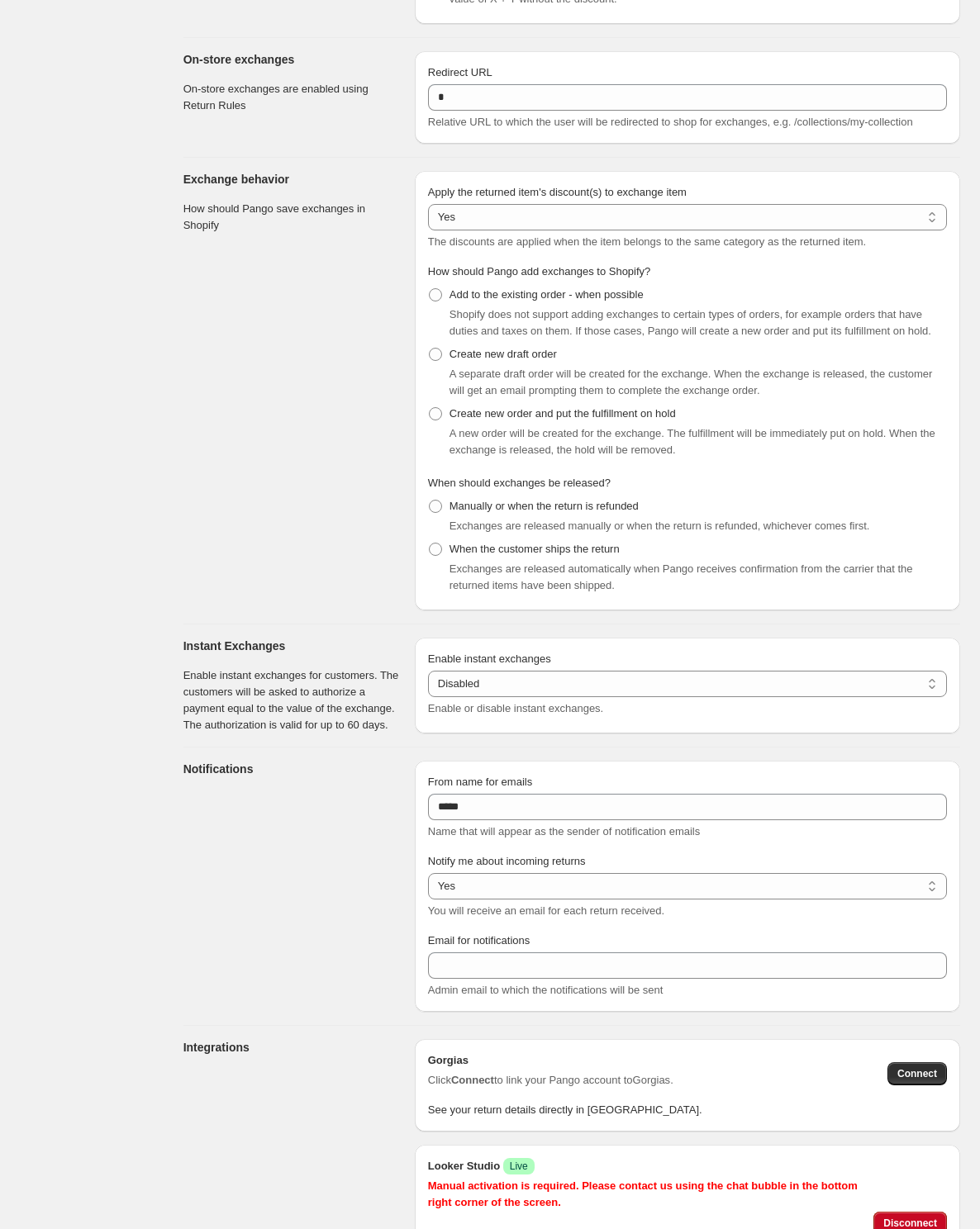
click at [300, 591] on section "Exchange behavior How should Pango save exchanges in Shopify" at bounding box center [293, 391] width 219 height 440
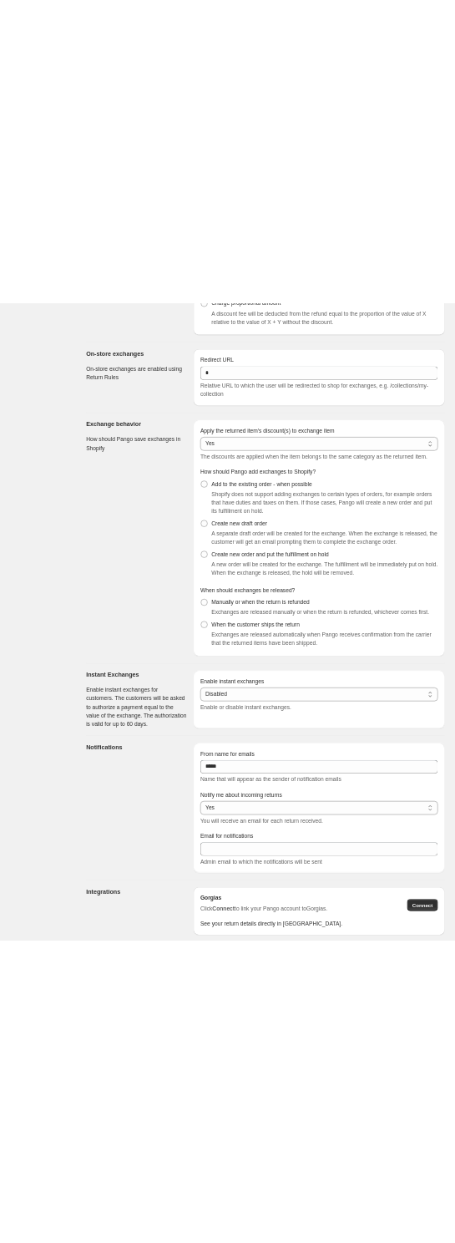
scroll to position [2198, 0]
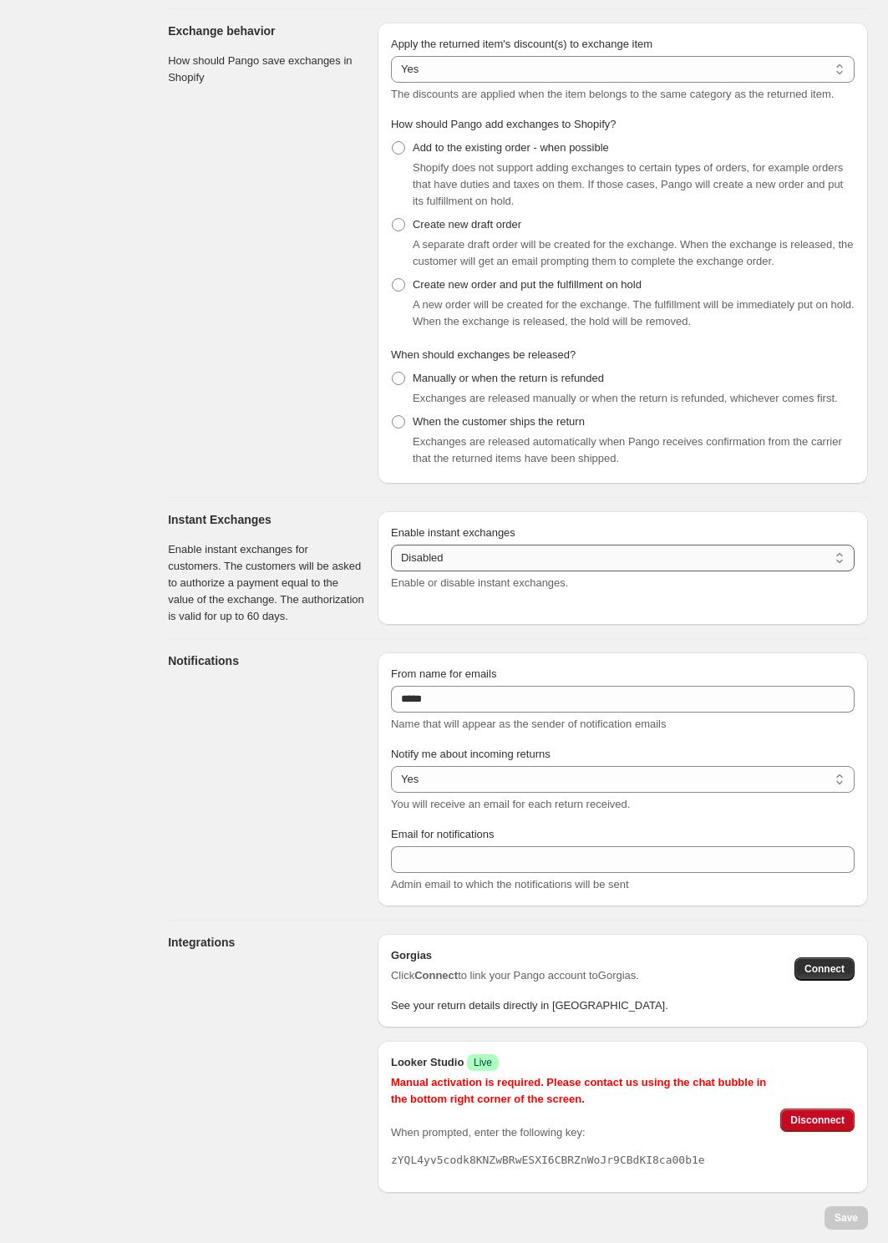
click at [454, 545] on select "******* ********" at bounding box center [623, 558] width 464 height 27
select select "***"
click at [391, 545] on select "******* ********" at bounding box center [623, 558] width 464 height 27
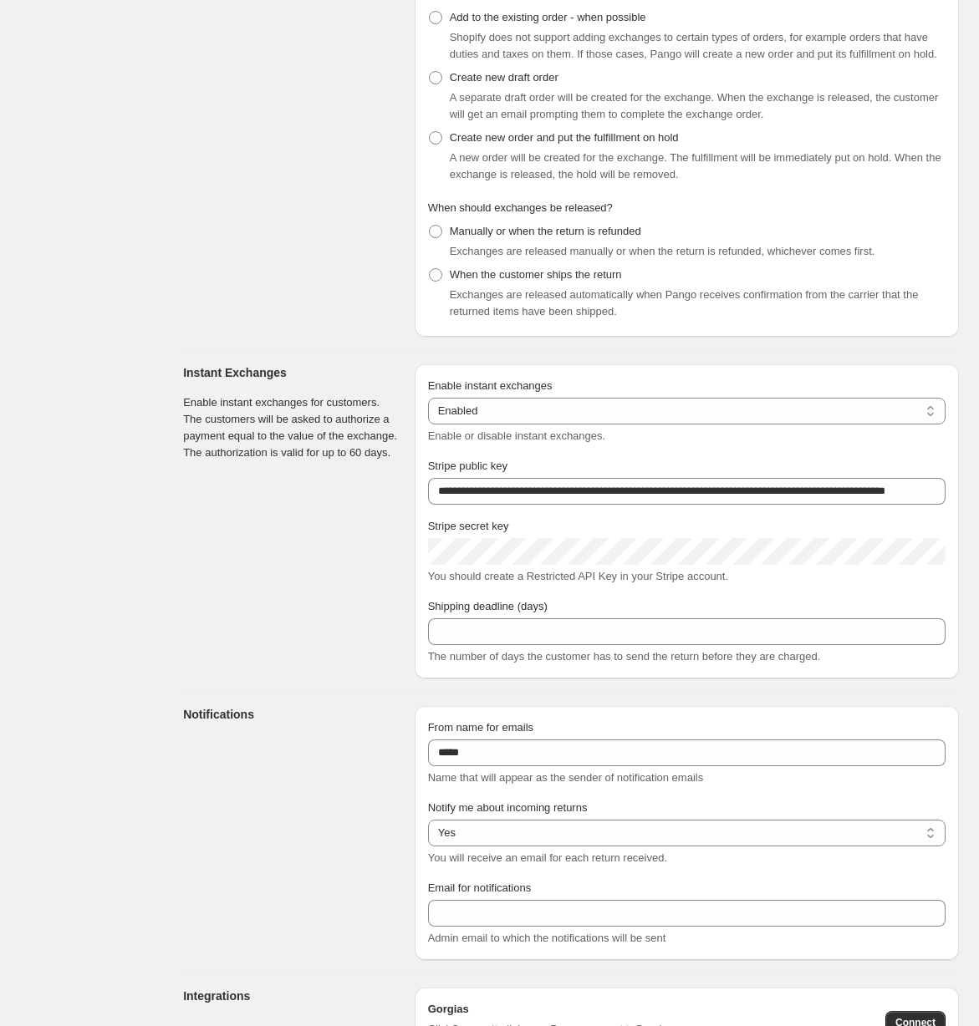
scroll to position [2495, 0]
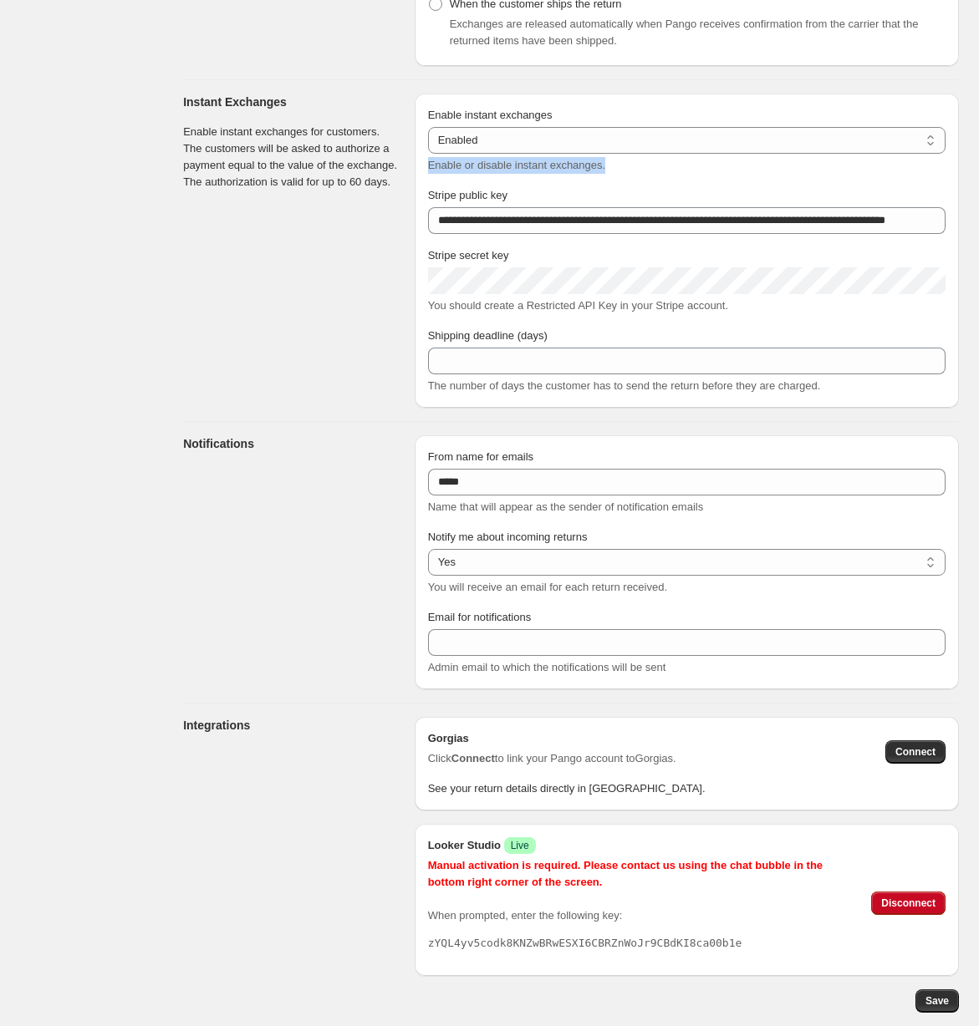
drag, startPoint x: 430, startPoint y: 166, endPoint x: 632, endPoint y: 170, distance: 201.4
click at [632, 170] on div "Enable or disable instant exchanges." at bounding box center [686, 165] width 517 height 17
drag, startPoint x: 706, startPoint y: 587, endPoint x: 563, endPoint y: 592, distance: 143.0
click at [563, 592] on div "You will receive an email for each return received." at bounding box center [686, 587] width 517 height 17
click at [556, 301] on span "You should create a Restricted API Key in your Stripe account." at bounding box center [578, 305] width 300 height 13
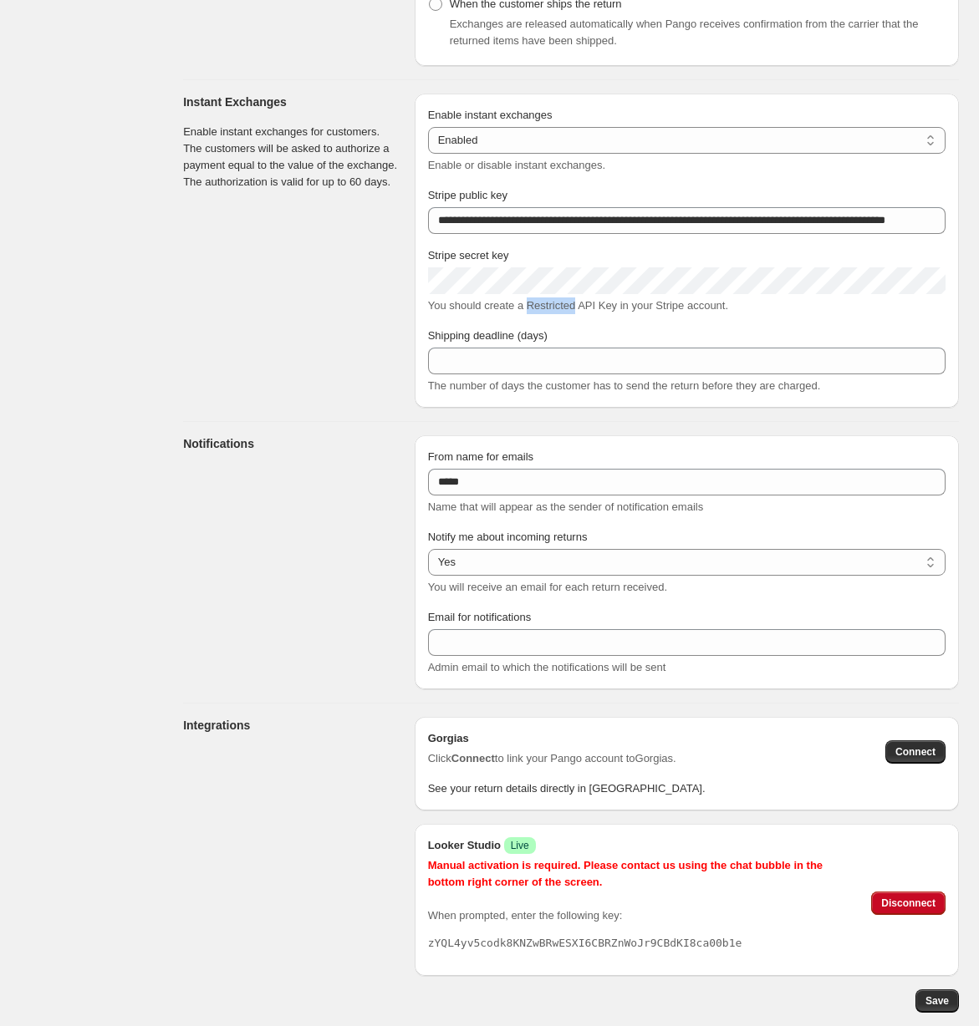
click at [556, 301] on span "You should create a Restricted API Key in your Stripe account." at bounding box center [578, 305] width 300 height 13
